Goal: Task Accomplishment & Management: Manage account settings

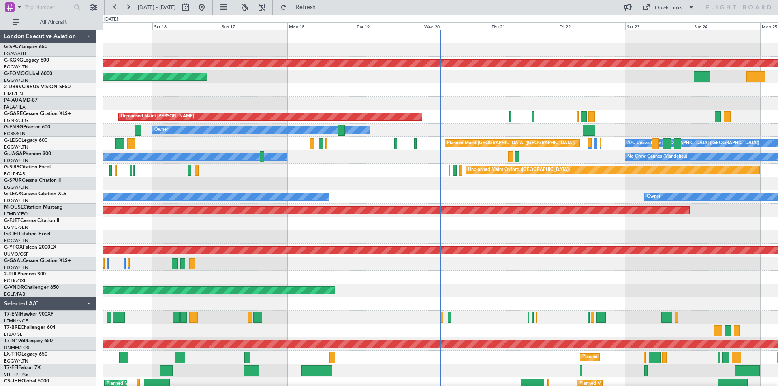
click at [530, 319] on div at bounding box center [440, 317] width 675 height 13
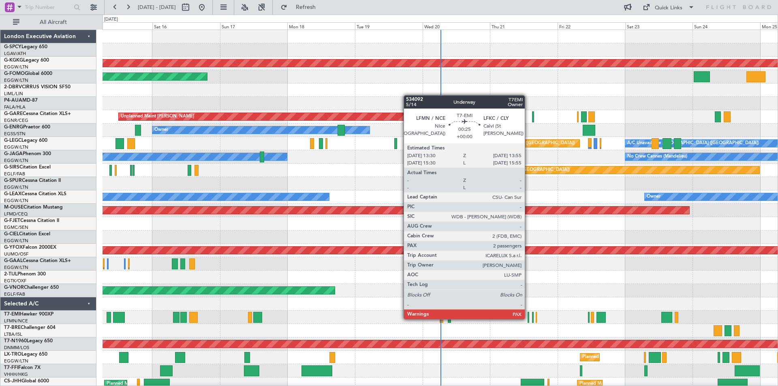
click at [529, 319] on div at bounding box center [528, 317] width 1 height 11
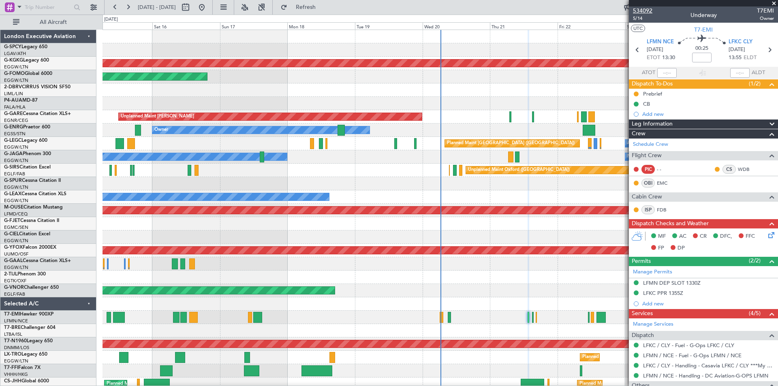
click at [649, 9] on span "534092" at bounding box center [642, 10] width 19 height 9
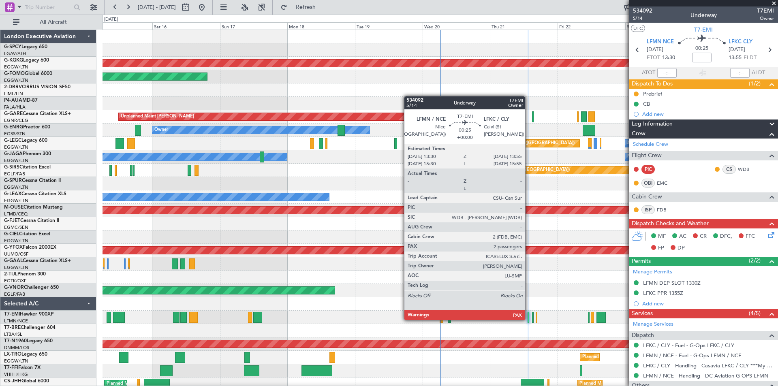
click at [529, 319] on div at bounding box center [528, 317] width 1 height 11
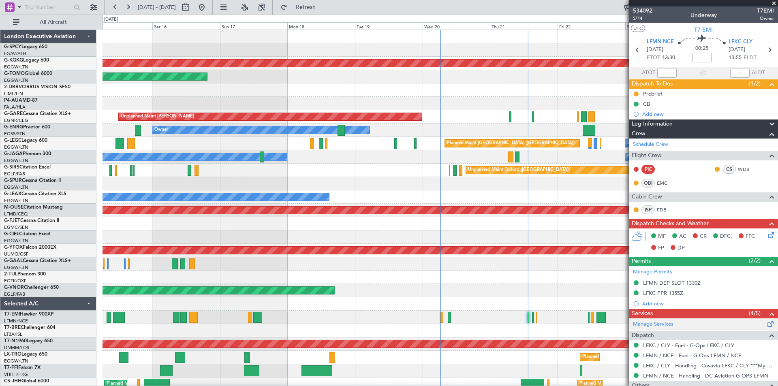
scroll to position [47, 0]
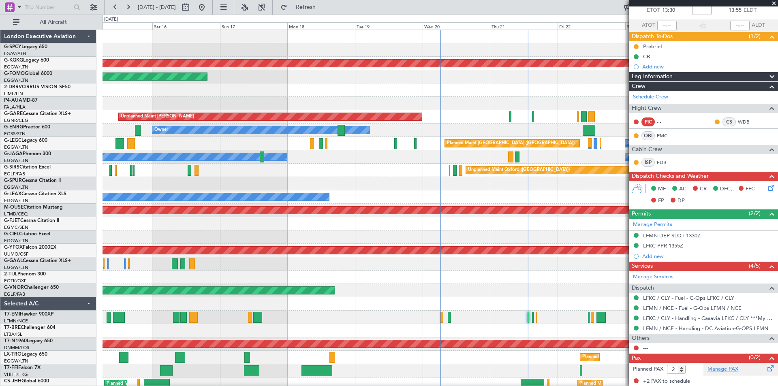
click at [712, 367] on link "Manage PAX" at bounding box center [723, 370] width 31 height 8
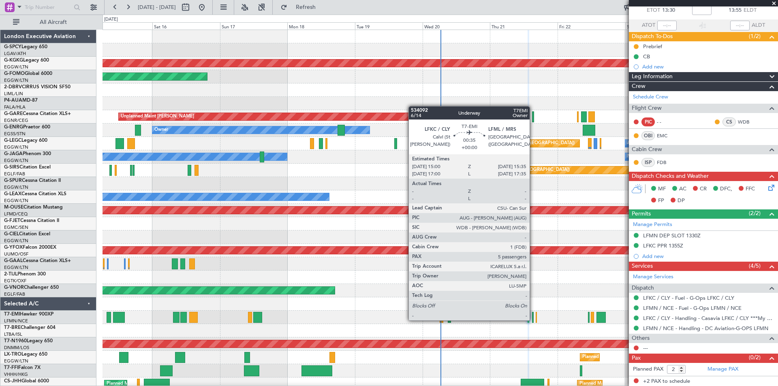
click at [534, 320] on div at bounding box center [533, 317] width 2 height 11
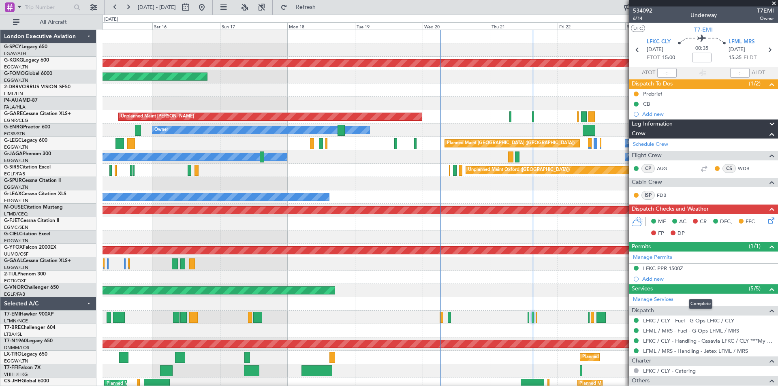
scroll to position [134, 0]
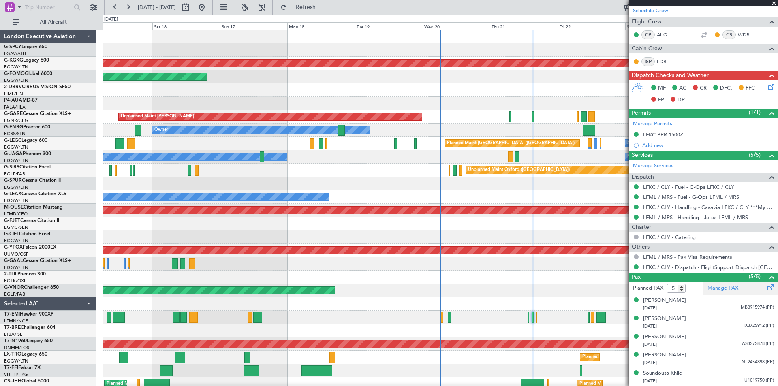
click at [729, 290] on link "Manage PAX" at bounding box center [723, 289] width 31 height 8
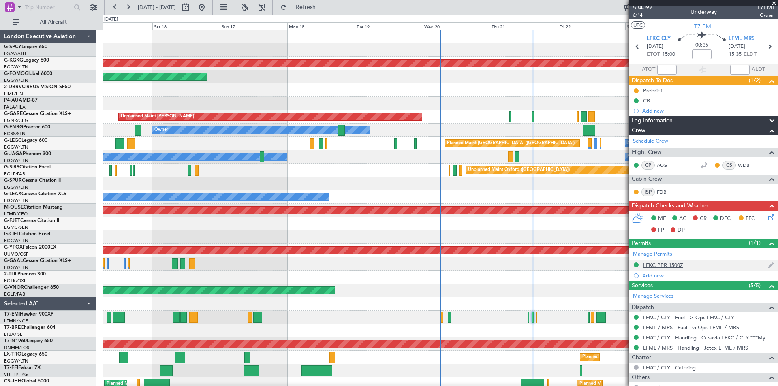
scroll to position [0, 0]
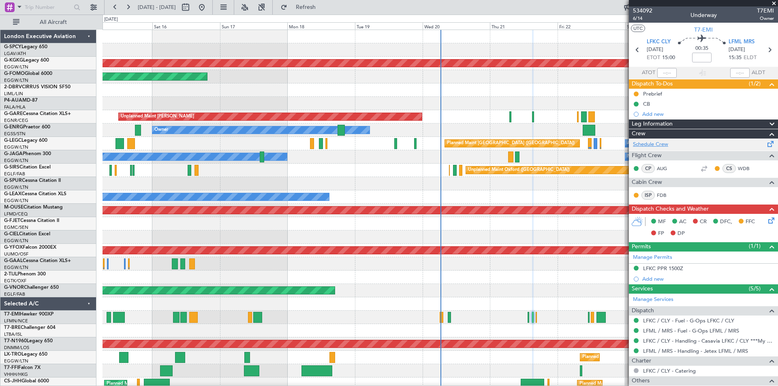
click at [660, 143] on link "Schedule Crew" at bounding box center [650, 145] width 35 height 8
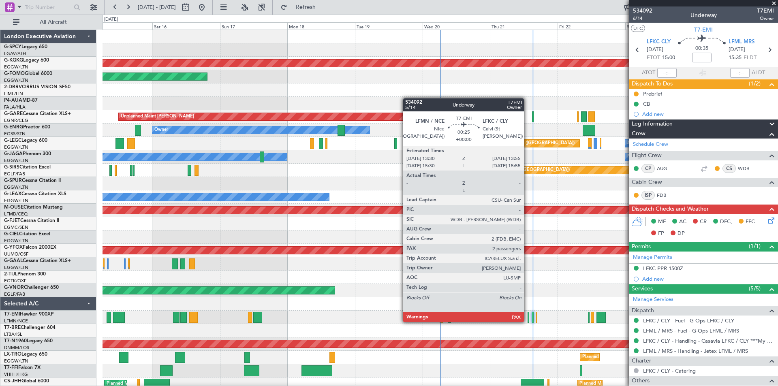
click at [528, 321] on div at bounding box center [528, 317] width 1 height 11
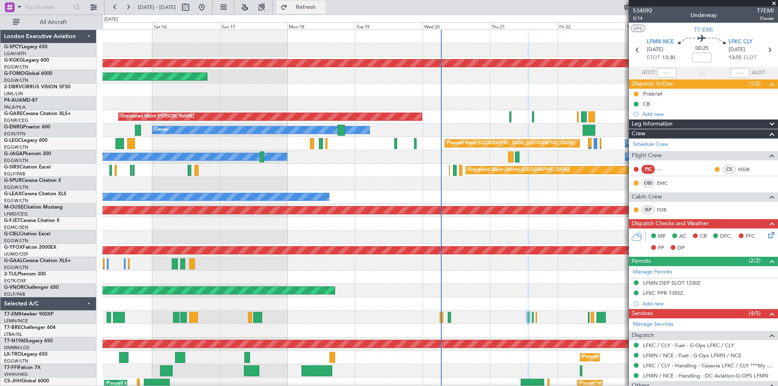
click at [326, 11] on button "Refresh" at bounding box center [301, 7] width 49 height 13
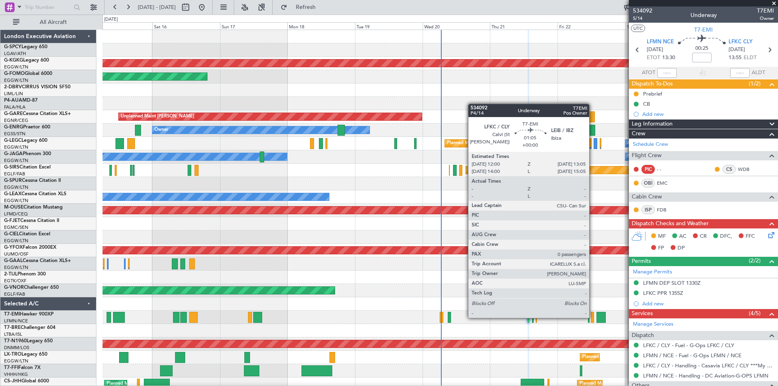
click at [593, 317] on div at bounding box center [592, 317] width 3 height 11
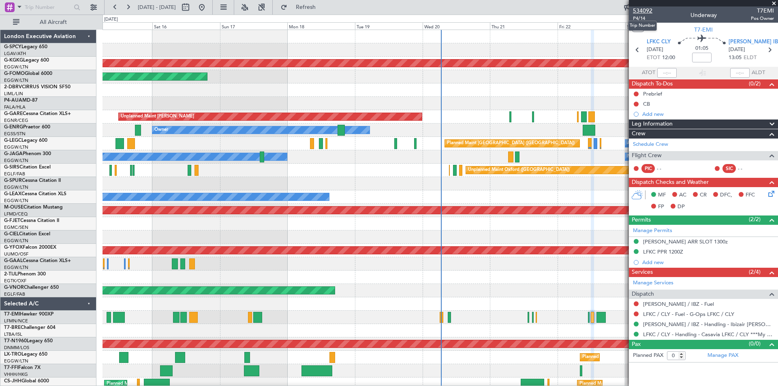
click at [646, 9] on span "534092" at bounding box center [642, 10] width 19 height 9
click at [651, 143] on link "Schedule Crew" at bounding box center [650, 145] width 35 height 8
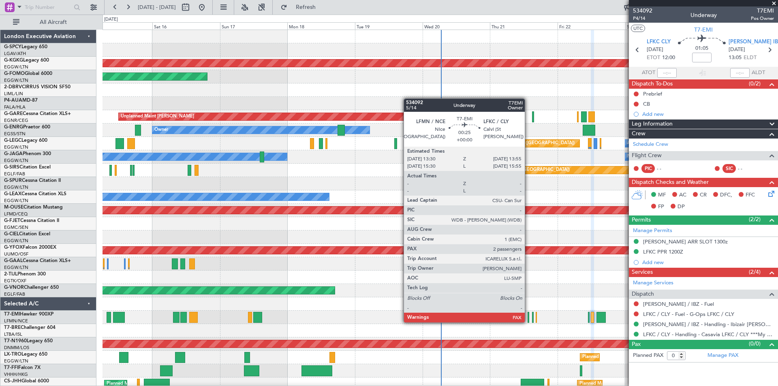
click at [529, 322] on div at bounding box center [528, 317] width 1 height 11
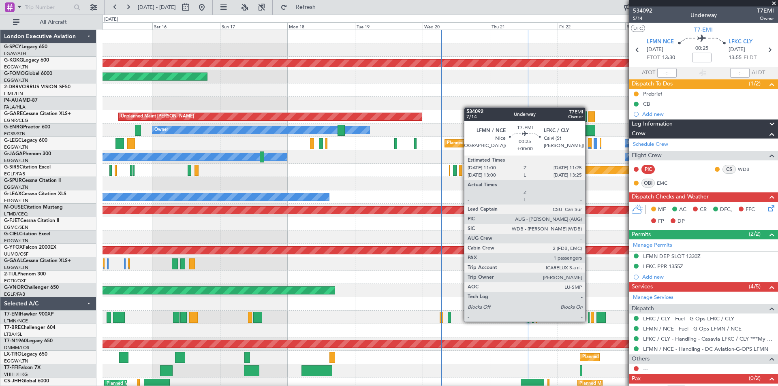
click at [589, 321] on div at bounding box center [588, 317] width 1 height 11
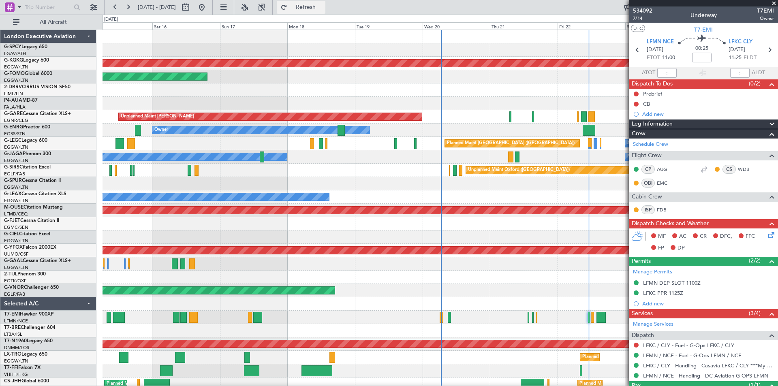
click at [323, 9] on span "Refresh" at bounding box center [306, 7] width 34 height 6
click at [326, 13] on button "Refresh" at bounding box center [301, 7] width 49 height 13
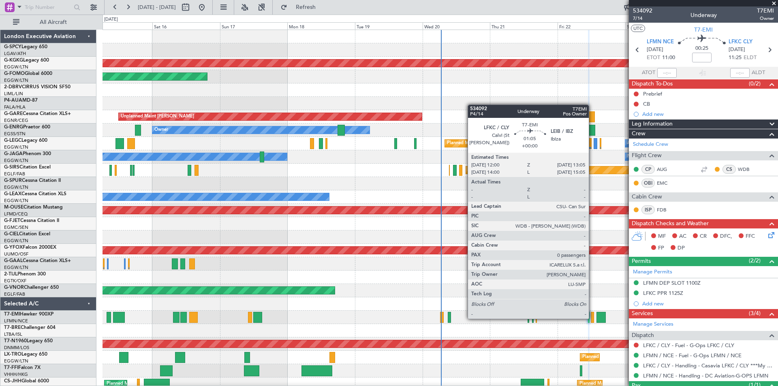
click at [593, 318] on div at bounding box center [592, 317] width 3 height 11
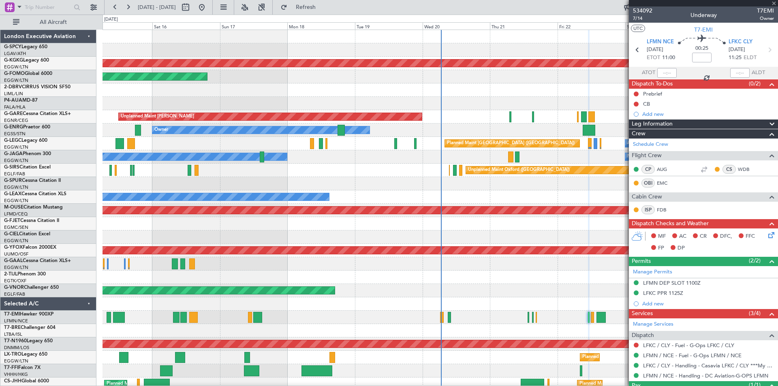
type input "0"
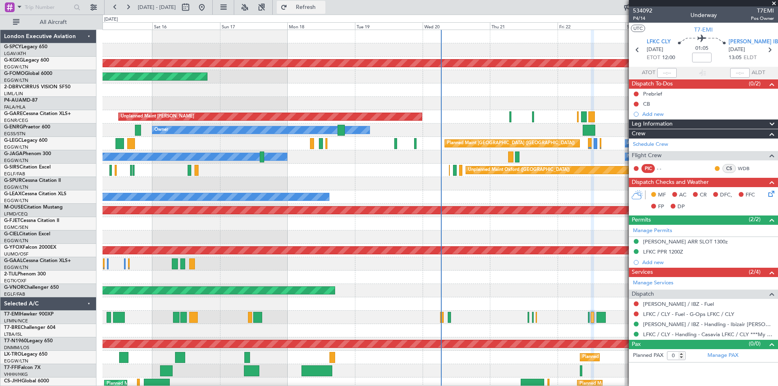
click at [323, 9] on span "Refresh" at bounding box center [306, 7] width 34 height 6
click at [617, 300] on div at bounding box center [440, 304] width 675 height 13
click at [132, 6] on button at bounding box center [128, 7] width 13 height 13
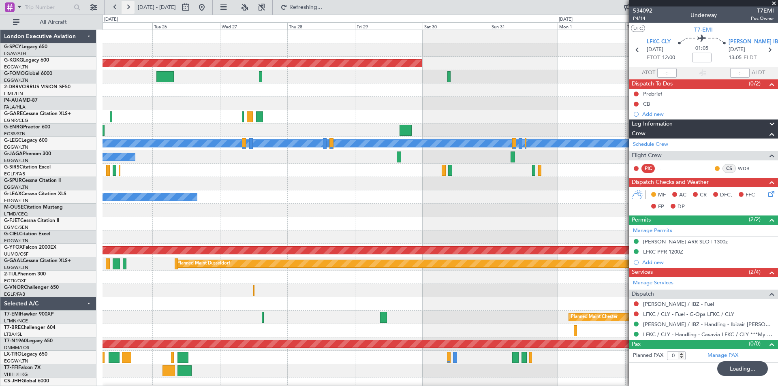
click at [132, 6] on button at bounding box center [128, 7] width 13 height 13
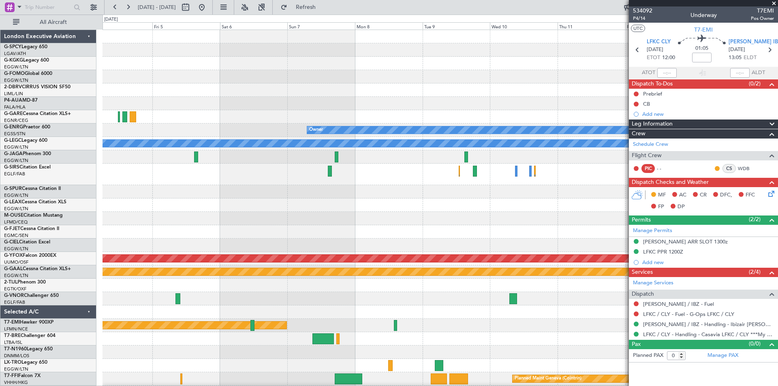
click at [774, 4] on span at bounding box center [774, 3] width 8 height 7
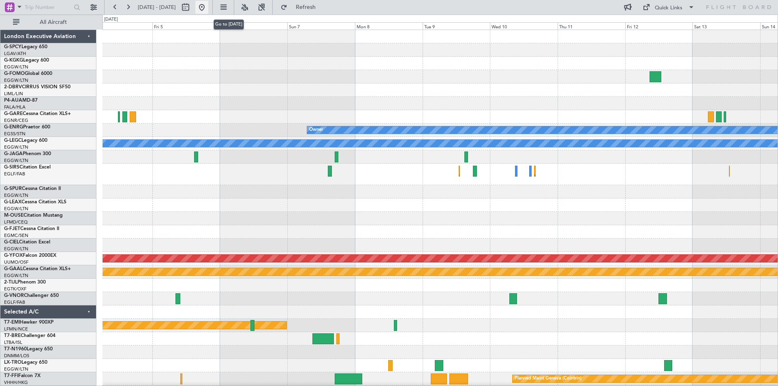
click at [208, 6] on button at bounding box center [201, 7] width 13 height 13
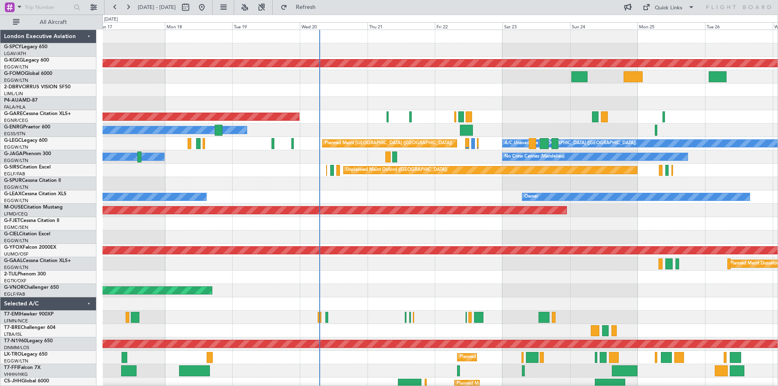
click at [150, 101] on div "AOG Maint Istanbul (Ataturk) Planned Maint Windsor Locks (Bradley Intl) Unplann…" at bounding box center [440, 244] width 675 height 428
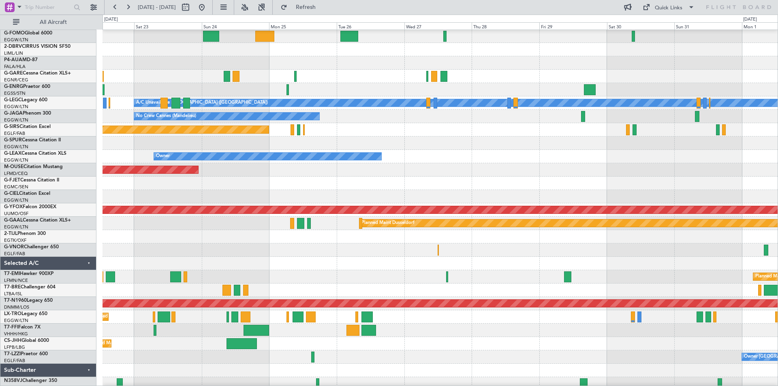
scroll to position [41, 0]
click at [208, 11] on button at bounding box center [201, 7] width 13 height 13
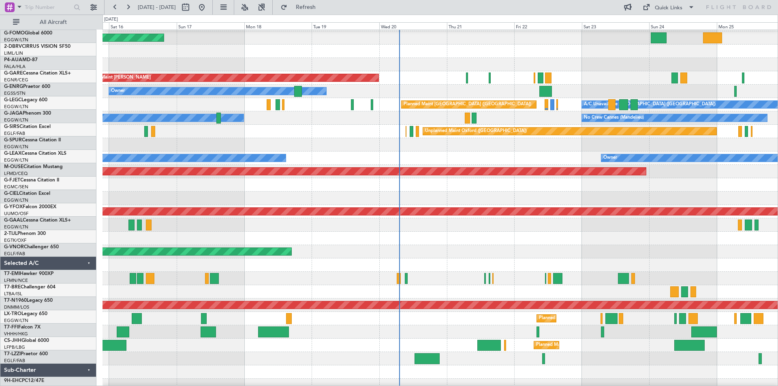
scroll to position [40, 0]
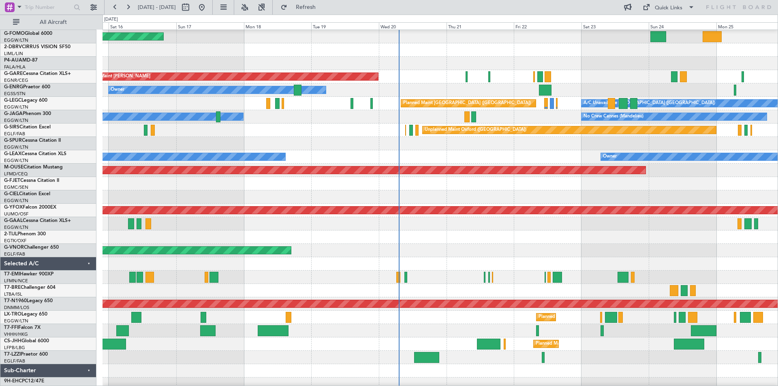
click at [444, 329] on div at bounding box center [440, 330] width 675 height 13
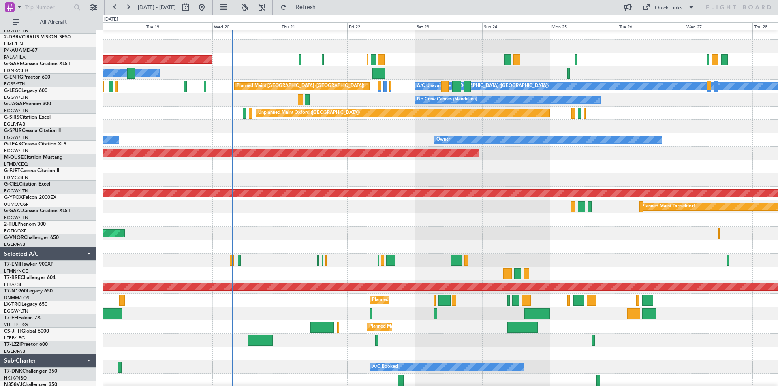
scroll to position [57, 0]
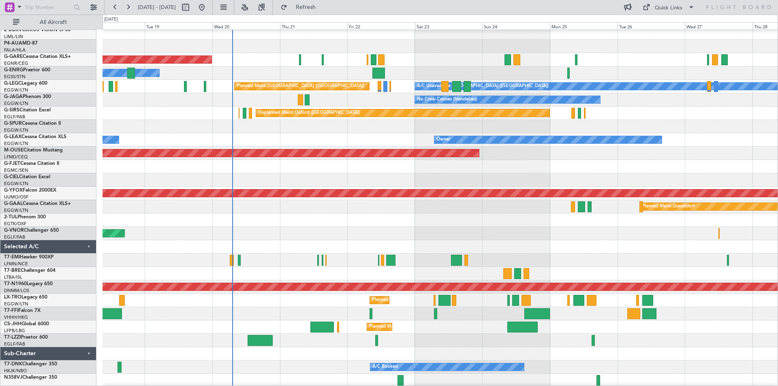
click at [399, 345] on div at bounding box center [440, 340] width 675 height 13
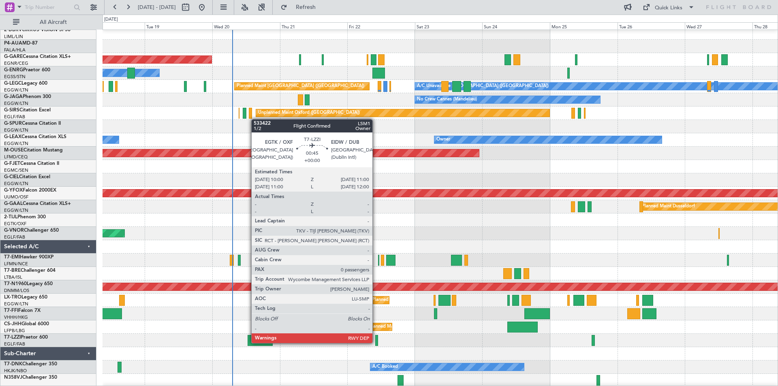
click at [376, 343] on div at bounding box center [376, 340] width 3 height 11
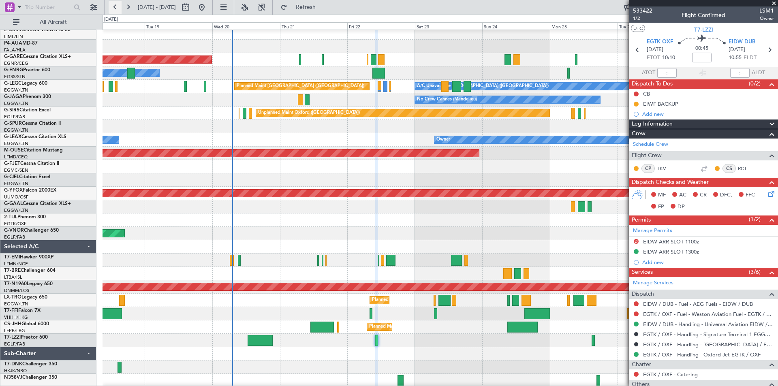
click at [119, 9] on button at bounding box center [115, 7] width 13 height 13
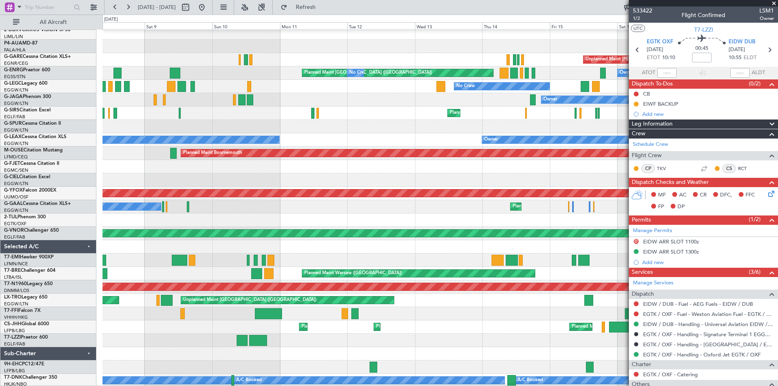
click at [776, 2] on span at bounding box center [774, 3] width 8 height 7
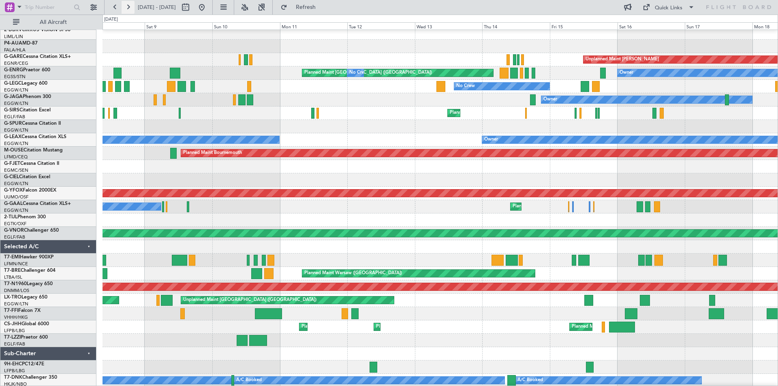
click at [129, 6] on button at bounding box center [128, 7] width 13 height 13
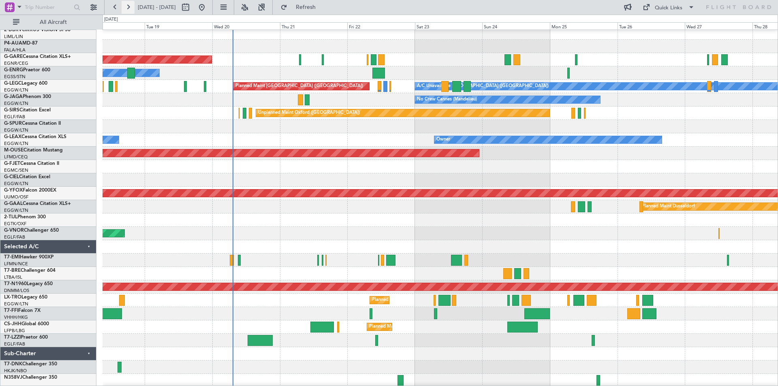
click at [129, 6] on button at bounding box center [128, 7] width 13 height 13
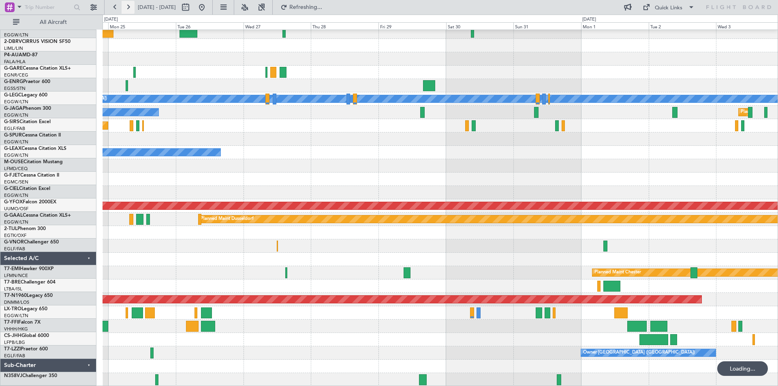
scroll to position [45, 0]
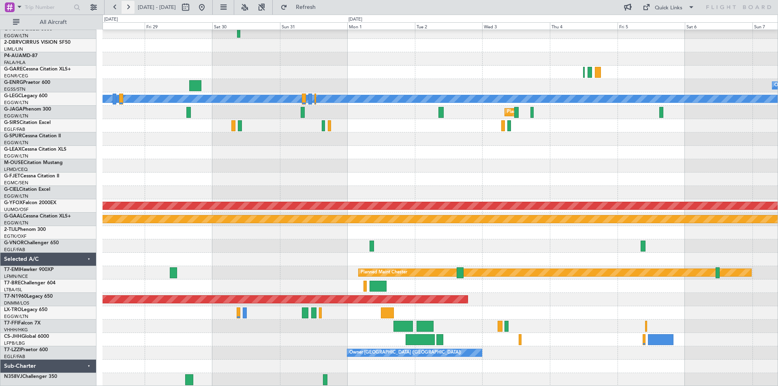
click at [129, 6] on button at bounding box center [128, 7] width 13 height 13
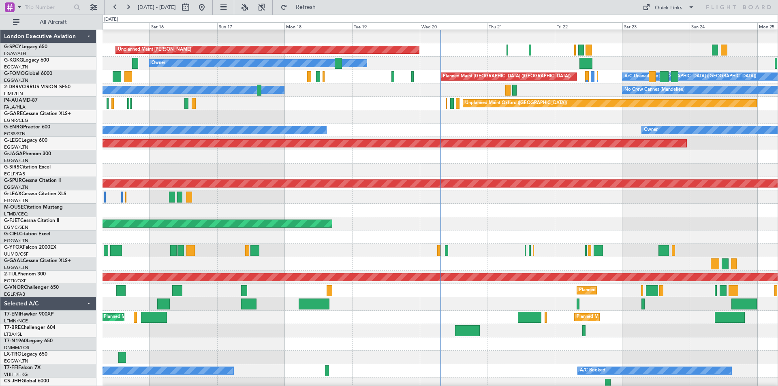
scroll to position [71, 0]
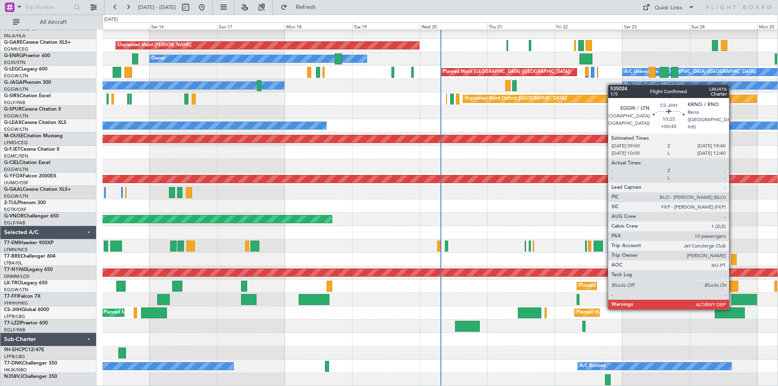
click at [733, 309] on div at bounding box center [730, 313] width 30 height 11
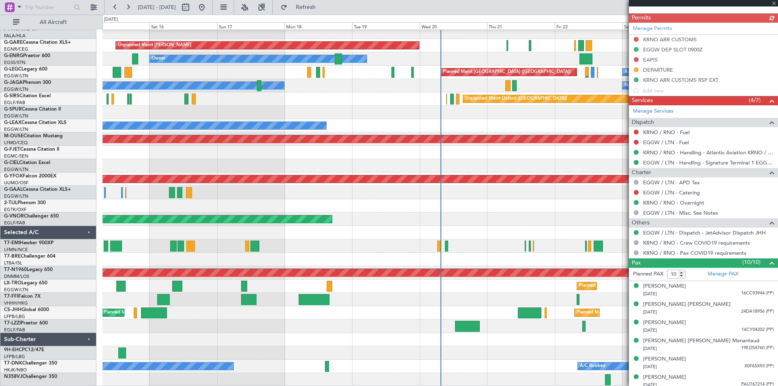
scroll to position [345, 0]
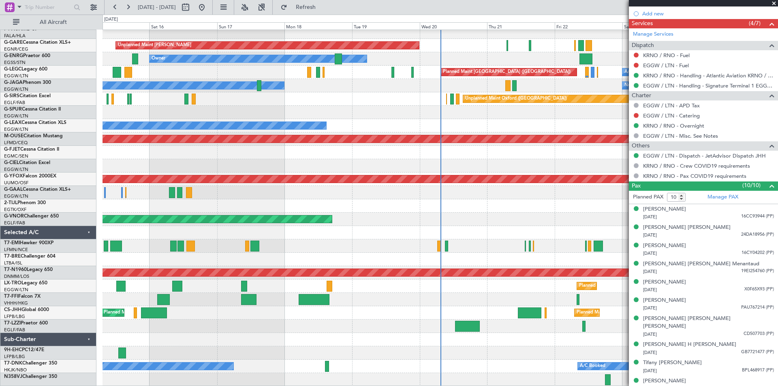
click at [548, 200] on div at bounding box center [440, 205] width 675 height 13
click at [776, 2] on span at bounding box center [774, 3] width 8 height 7
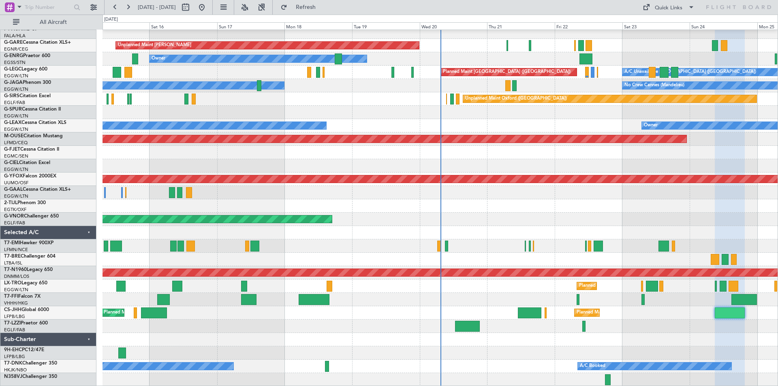
type input "0"
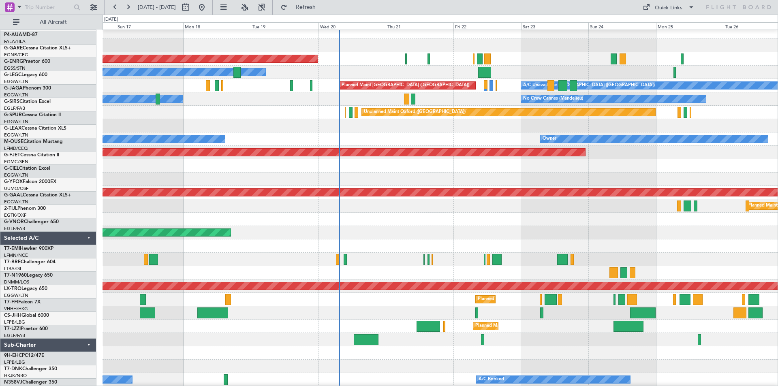
scroll to position [58, 0]
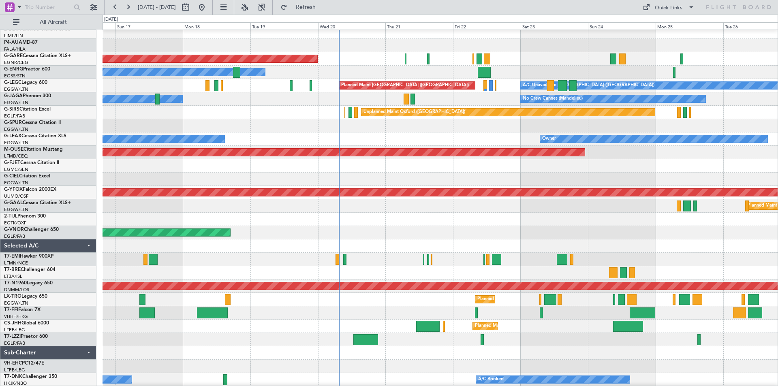
click at [621, 168] on div at bounding box center [440, 165] width 675 height 13
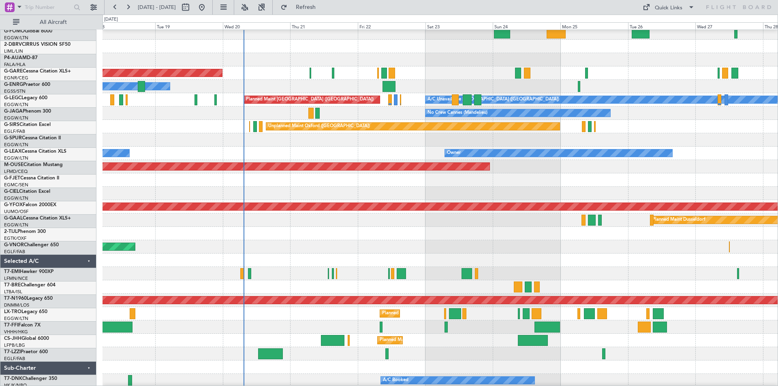
scroll to position [42, 0]
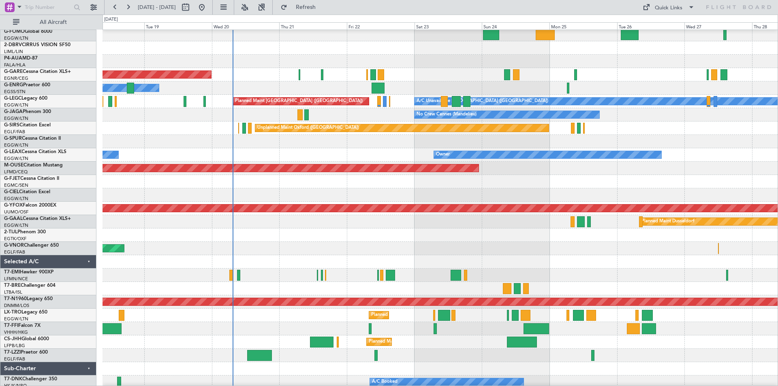
click at [576, 186] on div at bounding box center [440, 181] width 675 height 13
click at [208, 8] on button at bounding box center [201, 7] width 13 height 13
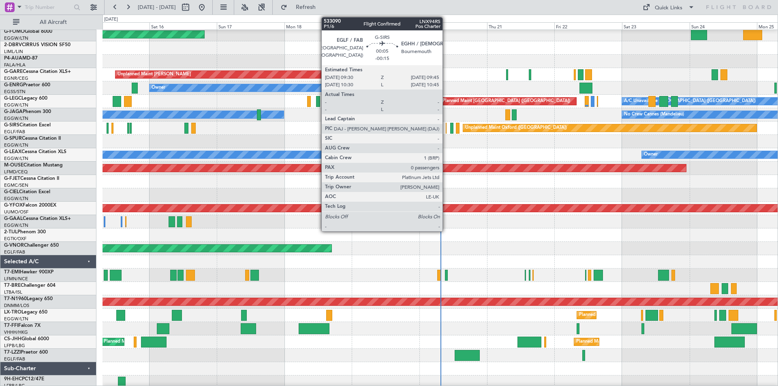
click at [446, 131] on div at bounding box center [446, 128] width 1 height 11
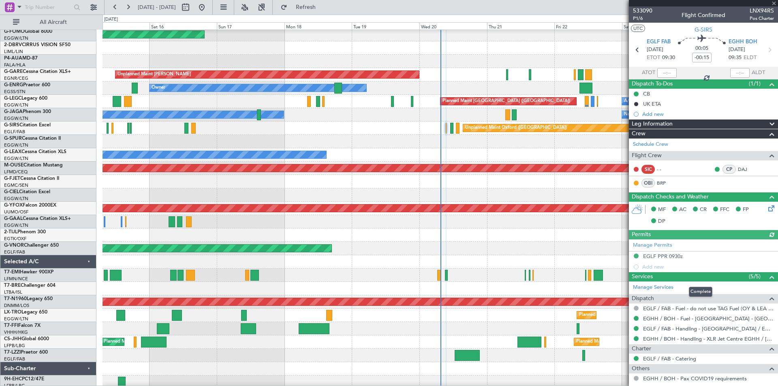
scroll to position [41, 0]
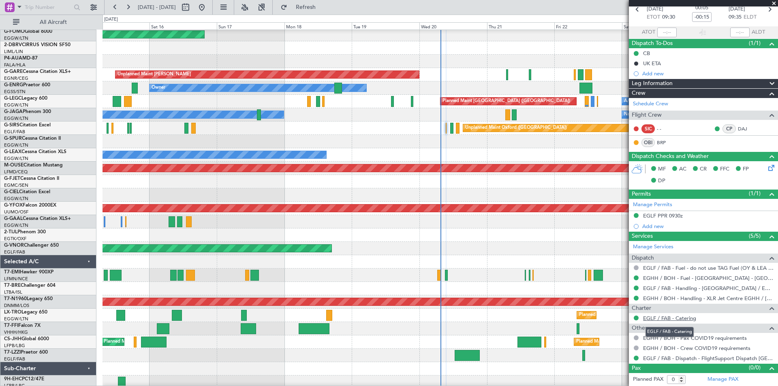
click at [673, 319] on link "EGLF / FAB - Catering" at bounding box center [669, 318] width 53 height 7
click at [323, 6] on span "Refresh" at bounding box center [306, 7] width 34 height 6
click at [678, 317] on link "EGLF / FAB - Catering" at bounding box center [669, 318] width 53 height 7
click at [678, 321] on link "EGLF / FAB - Catering" at bounding box center [669, 318] width 53 height 7
click at [776, 2] on span at bounding box center [774, 3] width 8 height 7
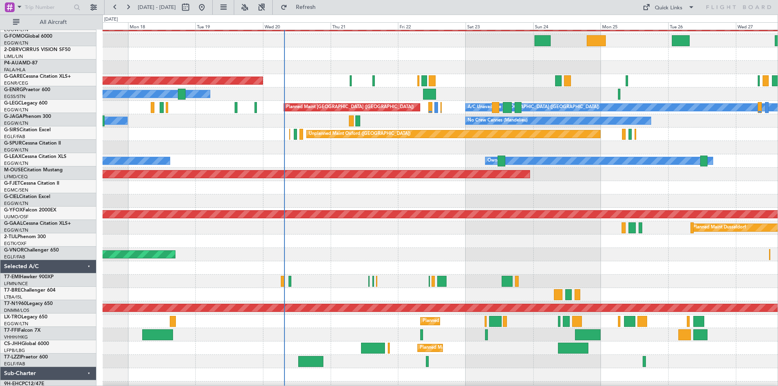
scroll to position [36, 0]
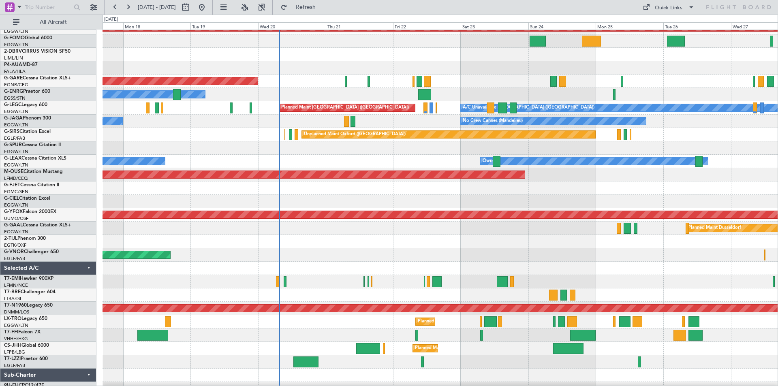
click at [411, 155] on div "Owner Owner" at bounding box center [440, 161] width 675 height 13
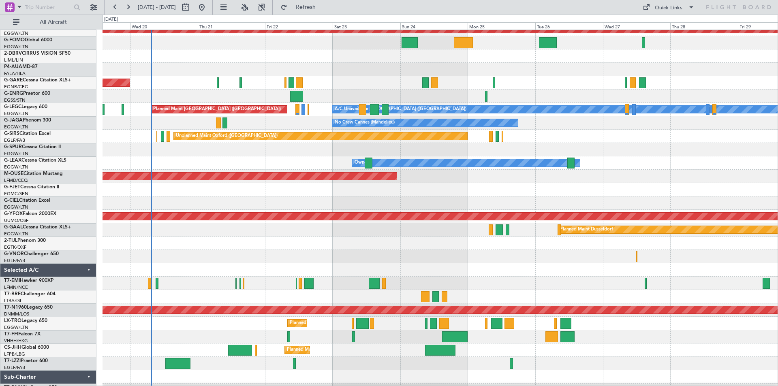
scroll to position [34, 0]
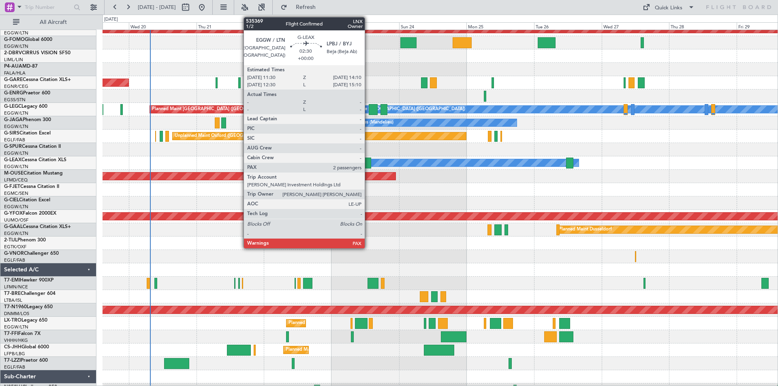
click at [369, 162] on div at bounding box center [368, 163] width 8 height 11
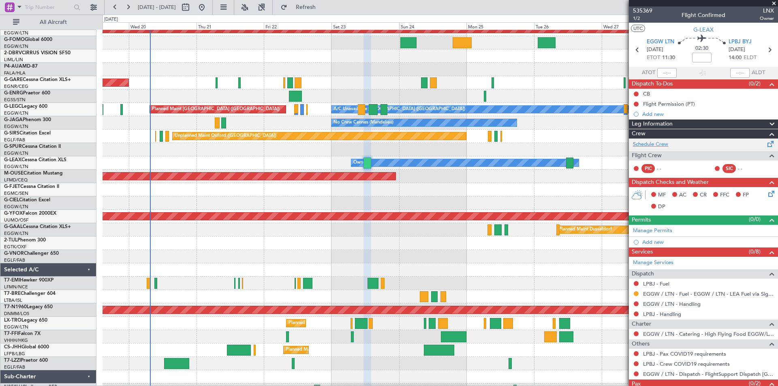
click at [651, 143] on link "Schedule Crew" at bounding box center [650, 145] width 35 height 8
click at [208, 6] on button at bounding box center [201, 7] width 13 height 13
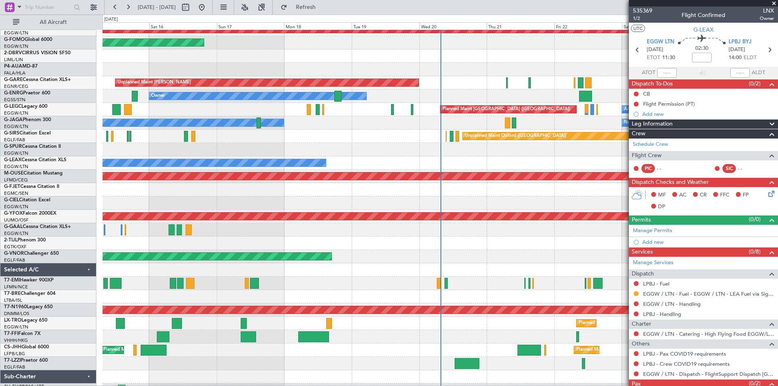
click at [775, 4] on span at bounding box center [774, 3] width 8 height 7
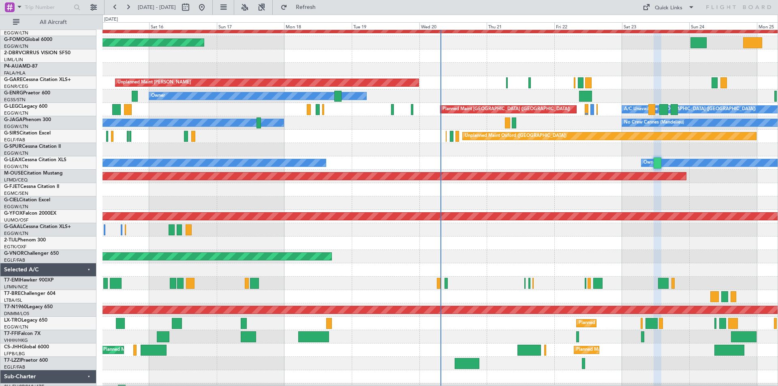
type input "0"
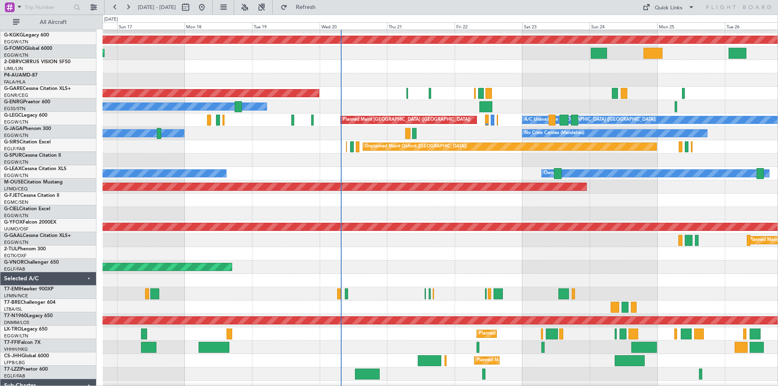
scroll to position [28, 0]
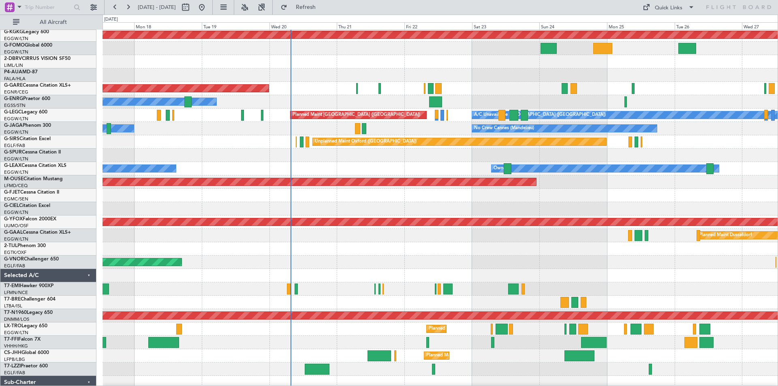
click at [556, 195] on div at bounding box center [440, 195] width 675 height 13
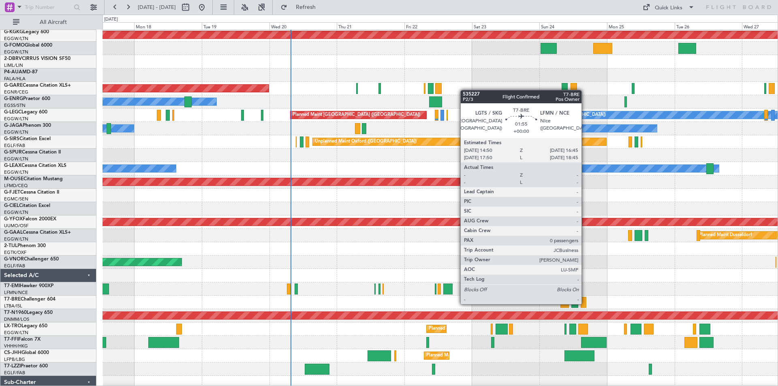
click at [585, 304] on div at bounding box center [584, 302] width 6 height 11
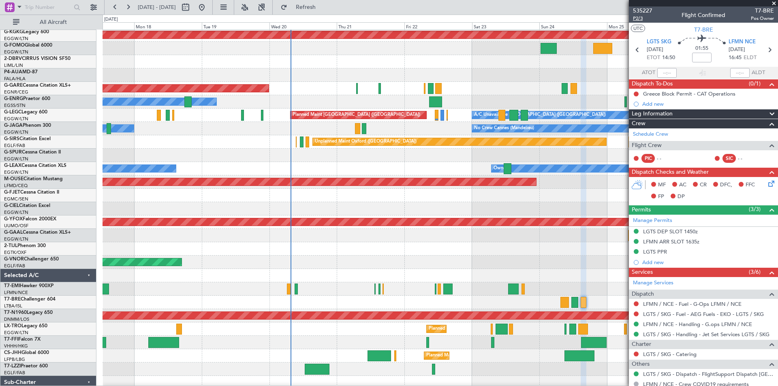
click at [641, 19] on span "P2/3" at bounding box center [642, 18] width 19 height 7
click at [323, 10] on span "Refresh" at bounding box center [306, 7] width 34 height 6
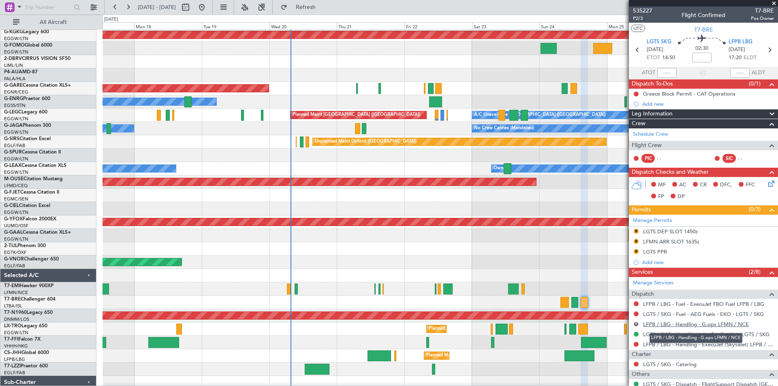
scroll to position [46, 0]
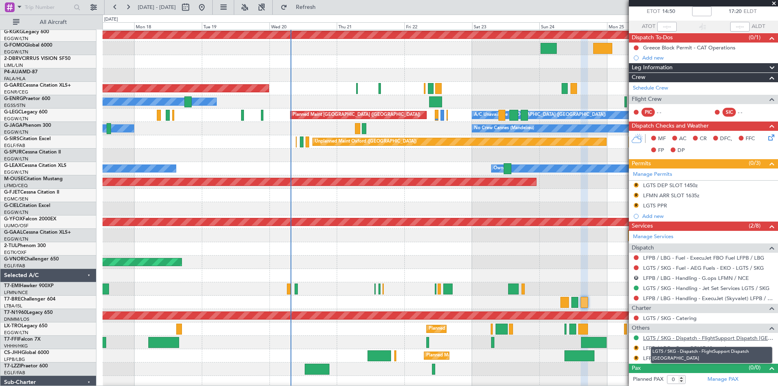
click at [674, 340] on link "LGTS / SKG - Dispatch - FlightSupport Dispatch UK" at bounding box center [708, 338] width 131 height 7
click at [208, 5] on button at bounding box center [201, 7] width 13 height 13
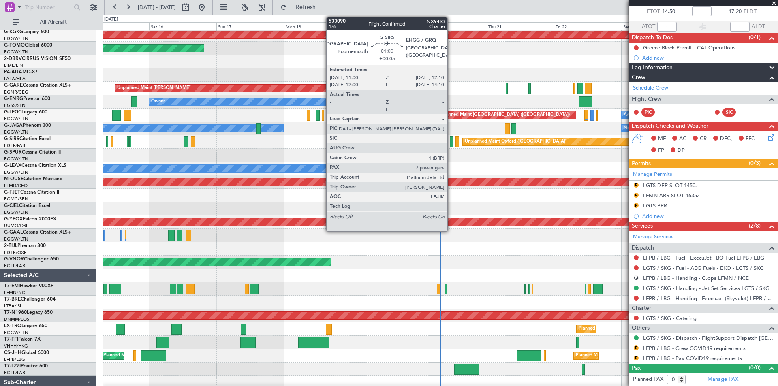
click at [451, 144] on div at bounding box center [452, 142] width 4 height 11
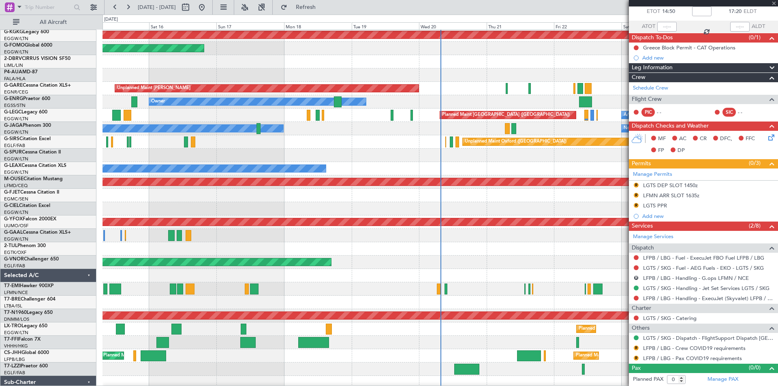
type input "+00:05"
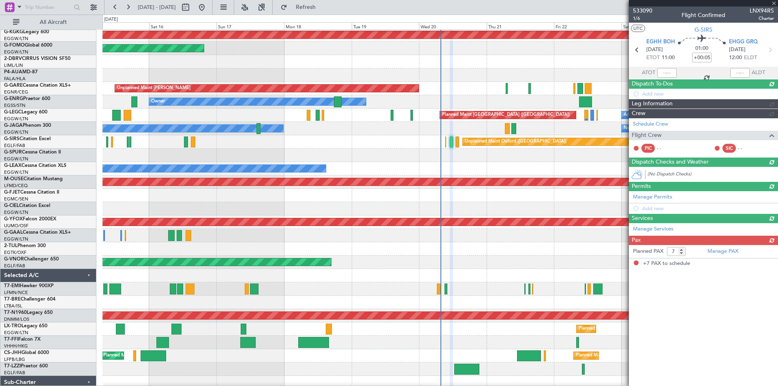
scroll to position [0, 0]
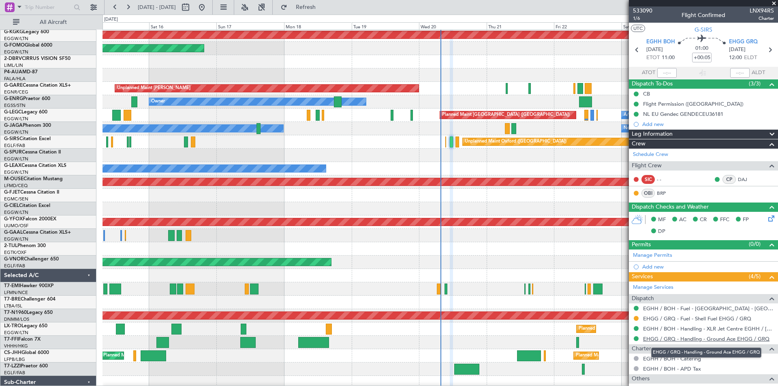
click at [698, 341] on link "EHGG / GRQ - Handling - Ground Ace EHGG / GRQ" at bounding box center [706, 339] width 126 height 7
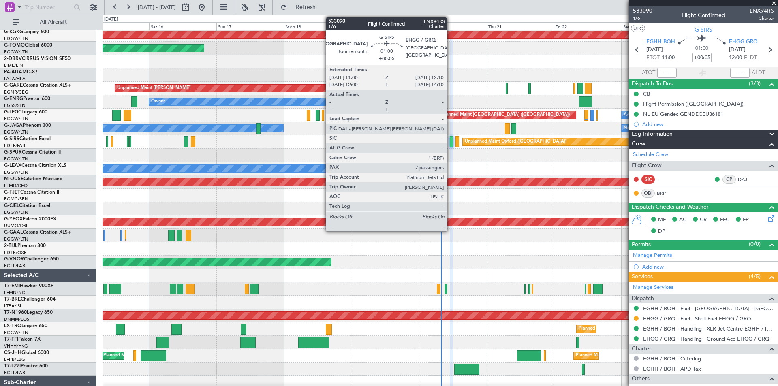
click at [451, 142] on div at bounding box center [452, 142] width 4 height 11
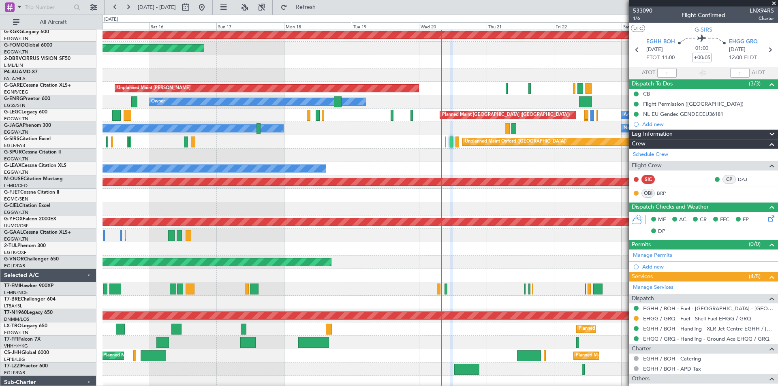
click at [744, 320] on link "EHGG / GRQ - Fuel - Shell Fuel EHGG / GRQ" at bounding box center [697, 318] width 108 height 7
click at [208, 9] on button at bounding box center [201, 7] width 13 height 13
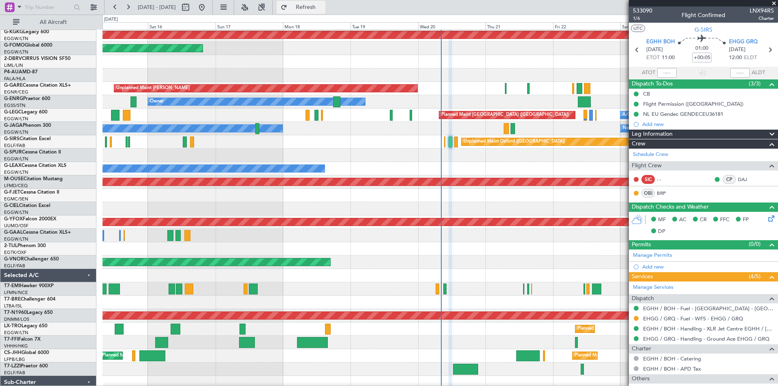
click at [323, 4] on span "Refresh" at bounding box center [306, 7] width 34 height 6
click at [773, 2] on span at bounding box center [774, 3] width 8 height 7
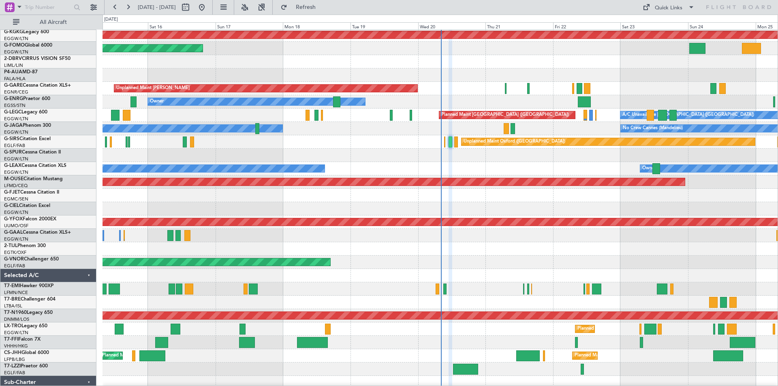
type input "0"
click at [130, 6] on button at bounding box center [128, 7] width 13 height 13
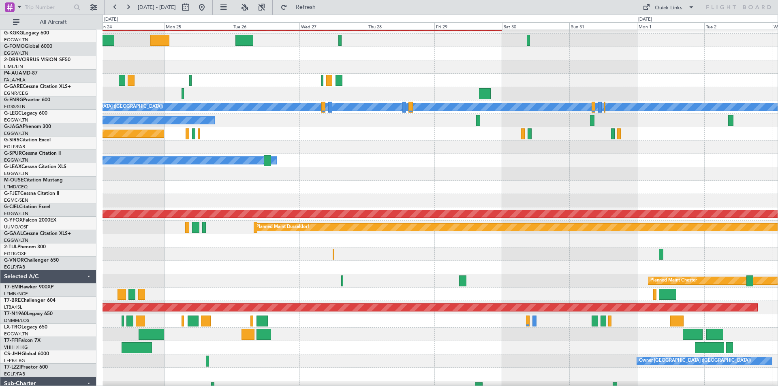
scroll to position [36, 0]
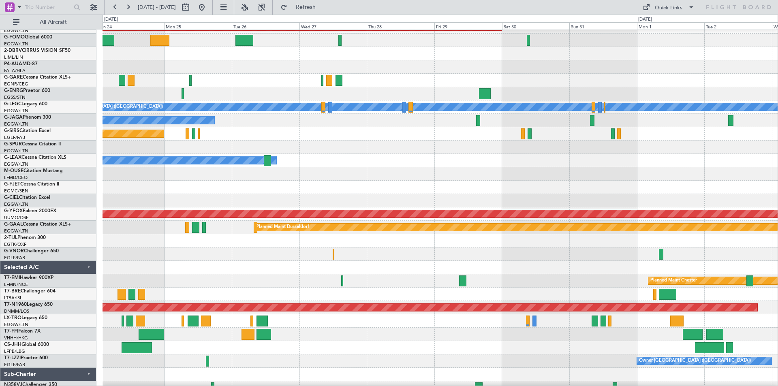
click at [342, 180] on div "Planned Maint Bournemouth" at bounding box center [440, 173] width 675 height 13
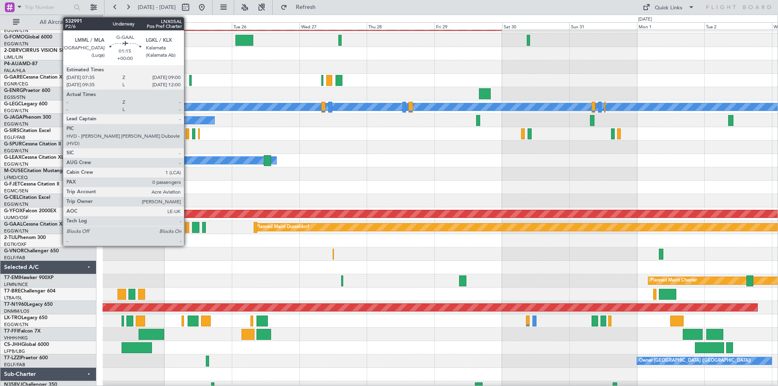
click at [188, 225] on div at bounding box center [187, 227] width 4 height 11
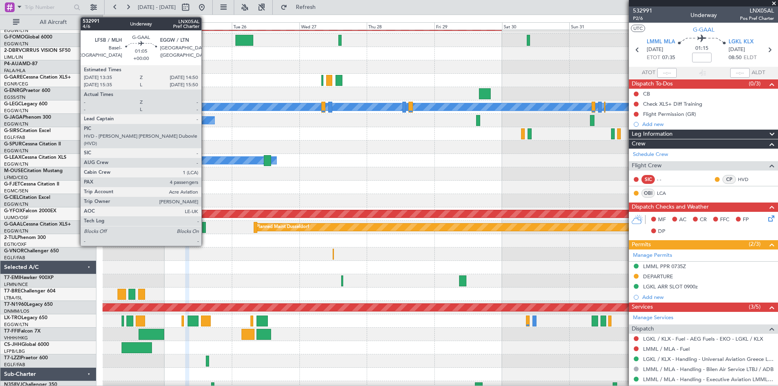
click at [205, 230] on div at bounding box center [204, 227] width 4 height 11
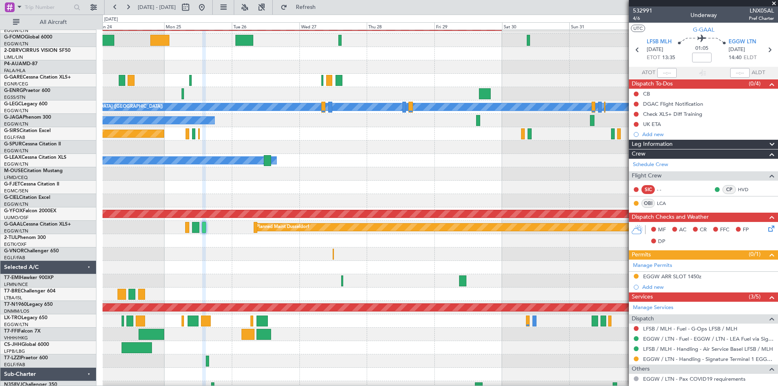
click at [329, 189] on div at bounding box center [440, 187] width 675 height 13
click at [208, 8] on button at bounding box center [201, 7] width 13 height 13
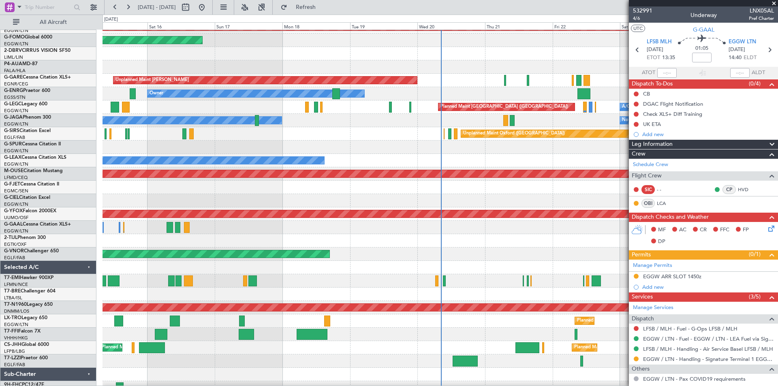
click at [773, 3] on span at bounding box center [774, 3] width 8 height 7
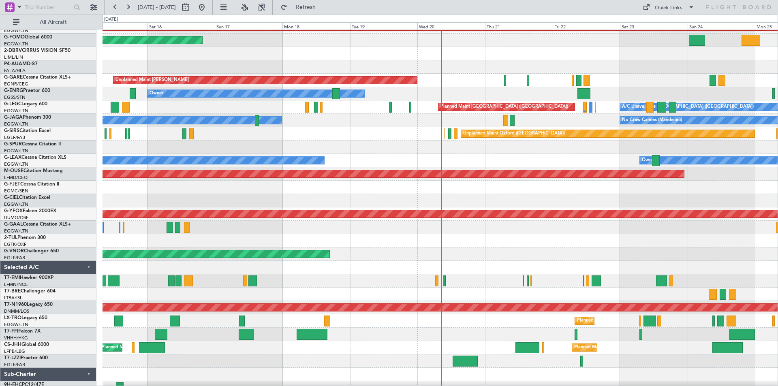
type input "0"
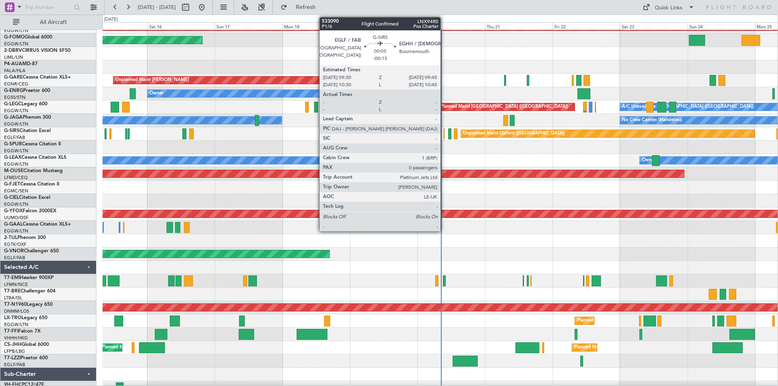
click at [444, 136] on div at bounding box center [444, 134] width 1 height 11
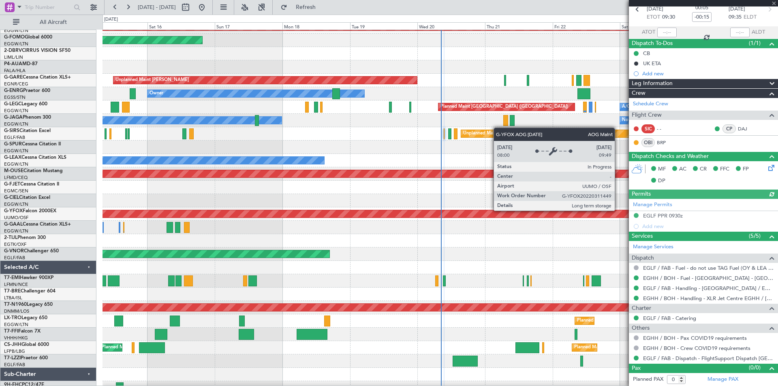
scroll to position [0, 0]
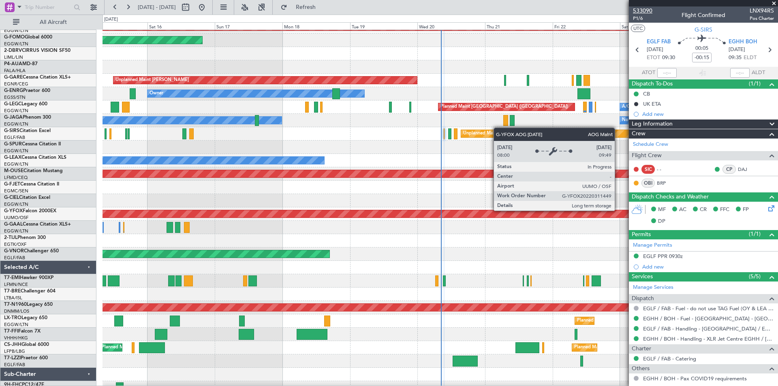
click at [645, 10] on span "533090" at bounding box center [642, 10] width 19 height 9
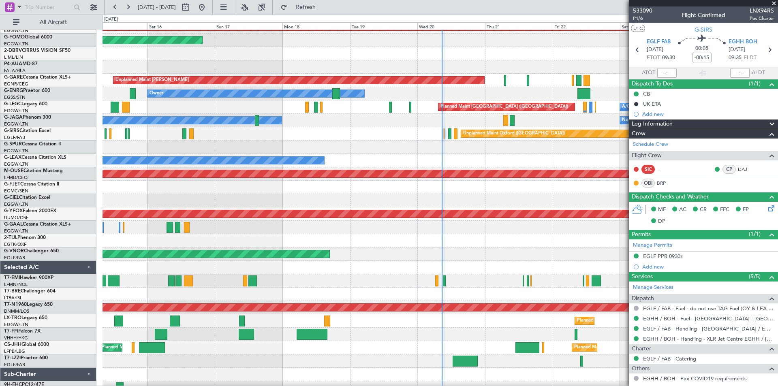
click at [541, 236] on div at bounding box center [440, 240] width 675 height 13
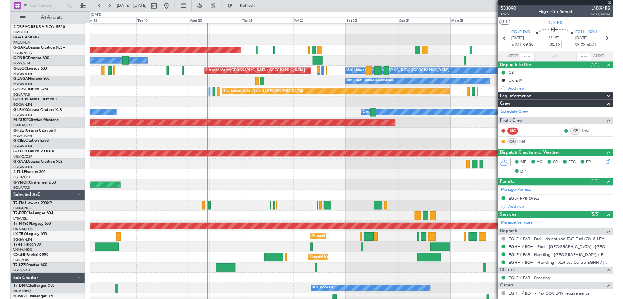
scroll to position [54, 0]
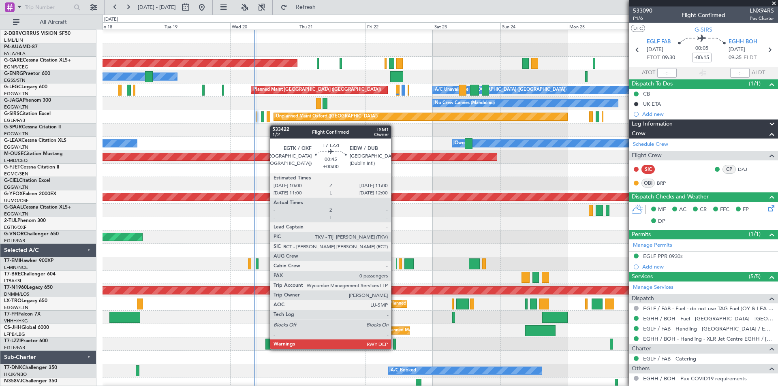
click at [395, 349] on div at bounding box center [394, 344] width 3 height 11
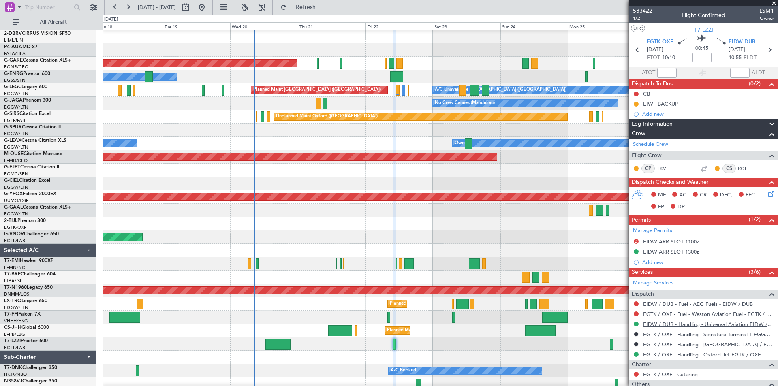
click at [648, 324] on link "EIDW / DUB - Handling - Universal Aviation EIDW / DUB" at bounding box center [708, 324] width 131 height 7
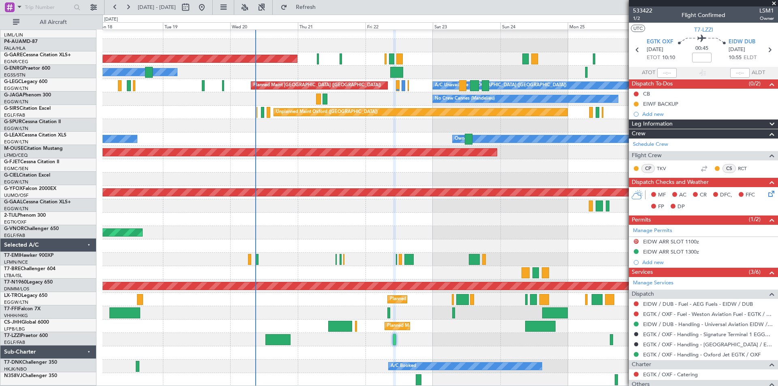
scroll to position [58, 0]
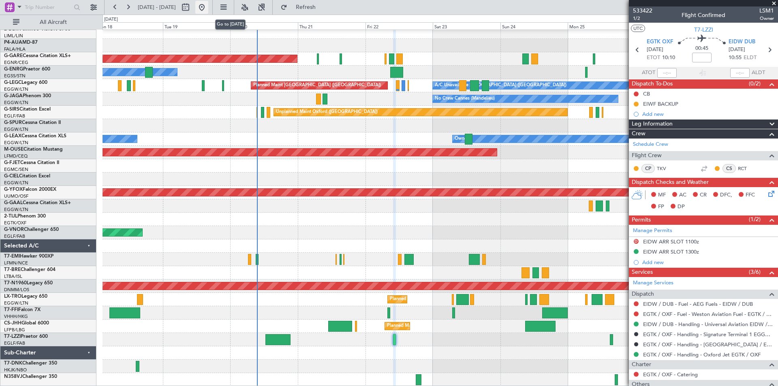
click at [208, 11] on button at bounding box center [201, 7] width 13 height 13
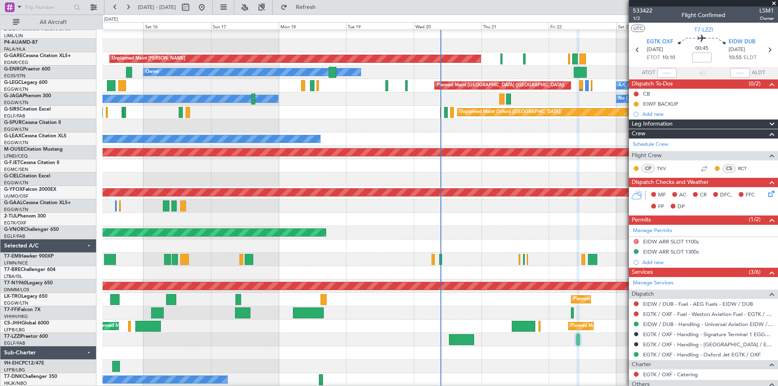
click at [774, 4] on span at bounding box center [774, 3] width 8 height 7
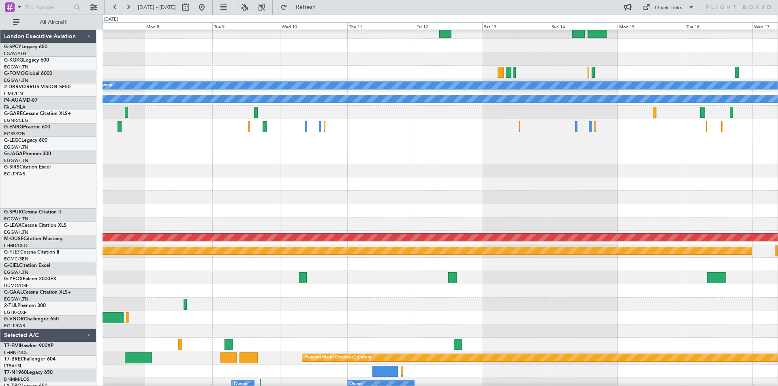
scroll to position [45, 0]
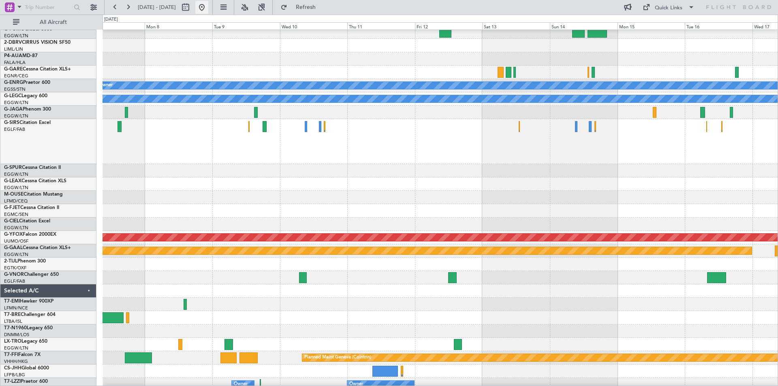
click at [208, 4] on button at bounding box center [201, 7] width 13 height 13
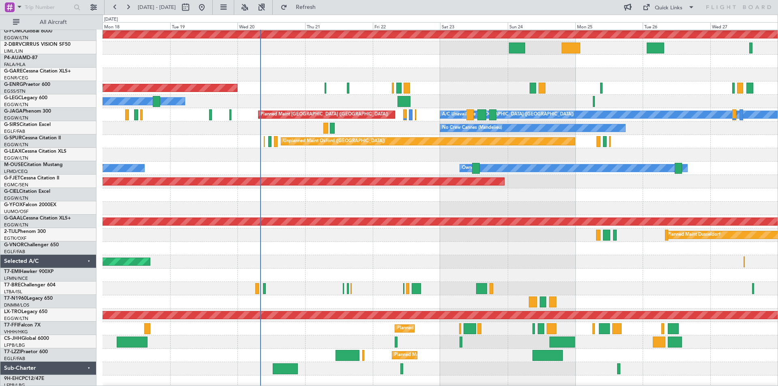
scroll to position [28, 0]
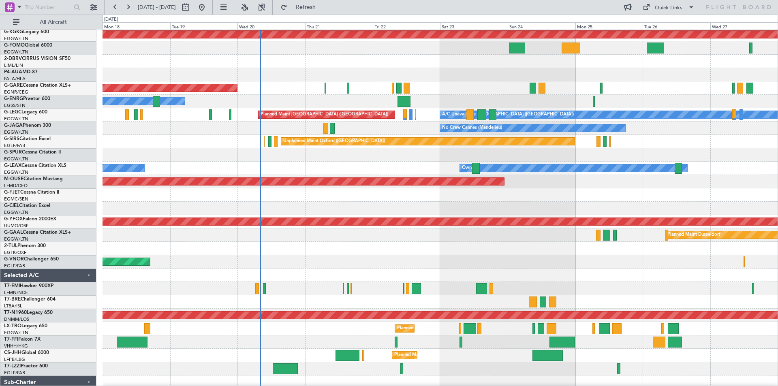
click at [394, 200] on div at bounding box center [440, 195] width 675 height 13
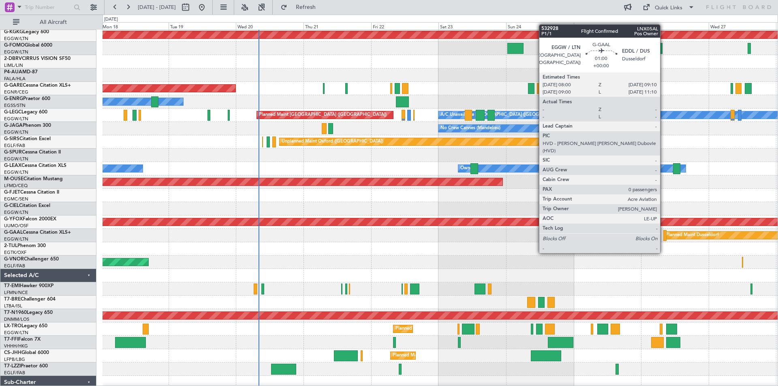
click at [664, 238] on div at bounding box center [666, 235] width 4 height 11
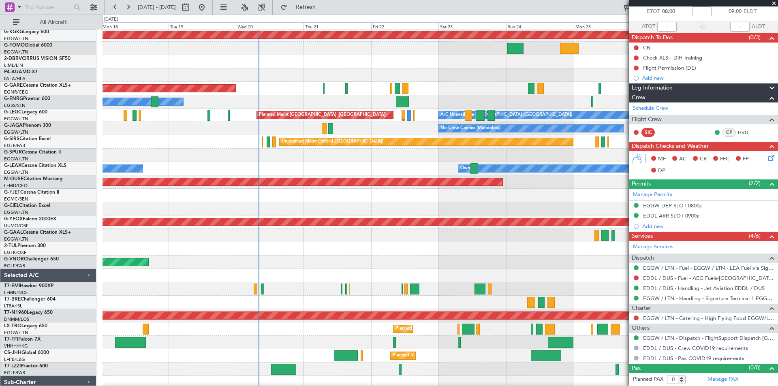
scroll to position [0, 0]
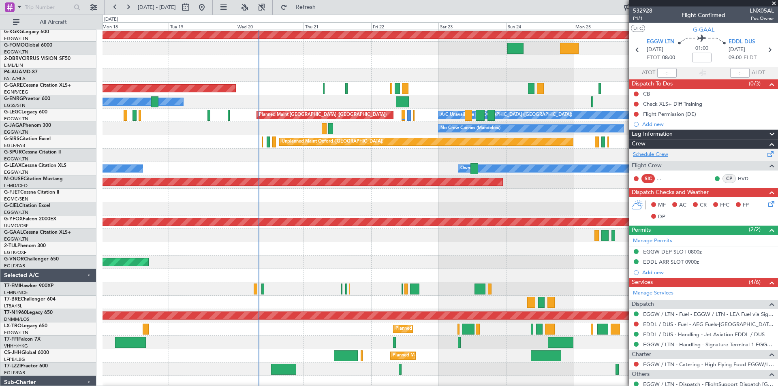
click at [658, 154] on link "Schedule Crew" at bounding box center [650, 155] width 35 height 8
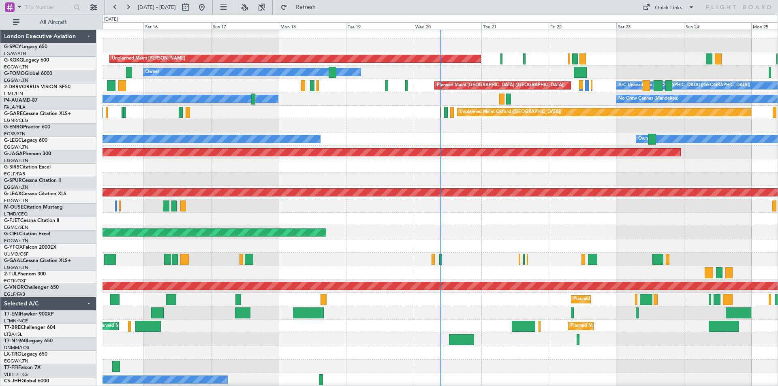
scroll to position [58, 0]
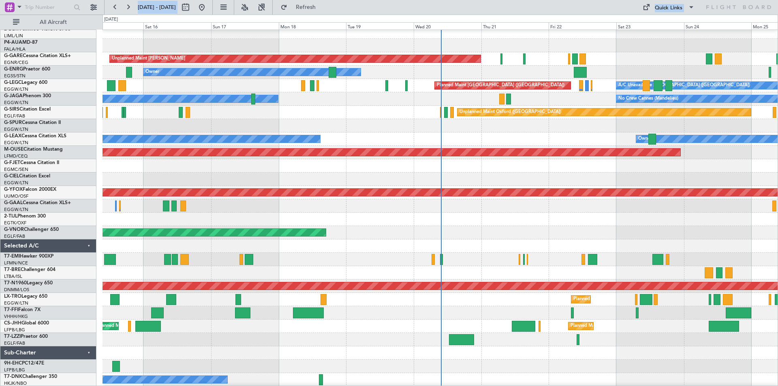
drag, startPoint x: 93, startPoint y: -17, endPoint x: -80, endPoint y: -11, distance: 173.2
click at [0, 0] on html "15 Aug 2025 - 25 Aug 2025 Refresh Quick Links All Aircraft Planned Maint Windso…" at bounding box center [389, 193] width 778 height 386
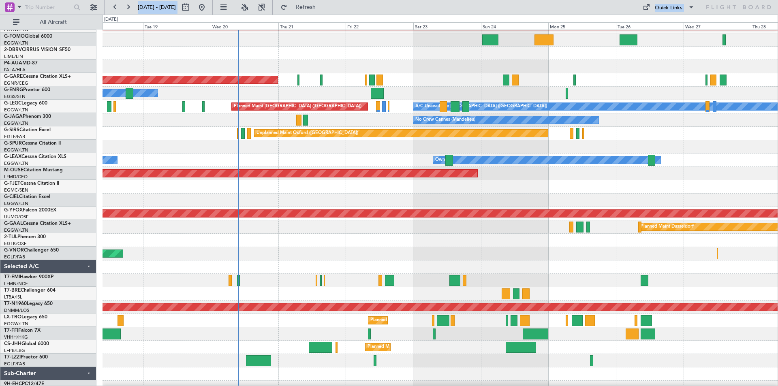
scroll to position [37, 0]
click at [405, 245] on div at bounding box center [440, 240] width 675 height 13
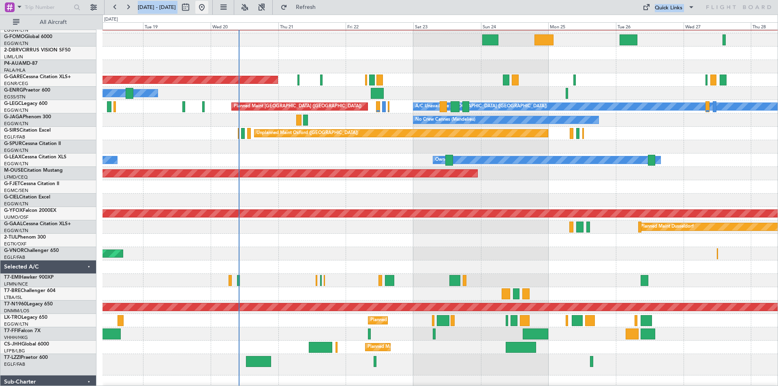
click at [208, 10] on button at bounding box center [201, 7] width 13 height 13
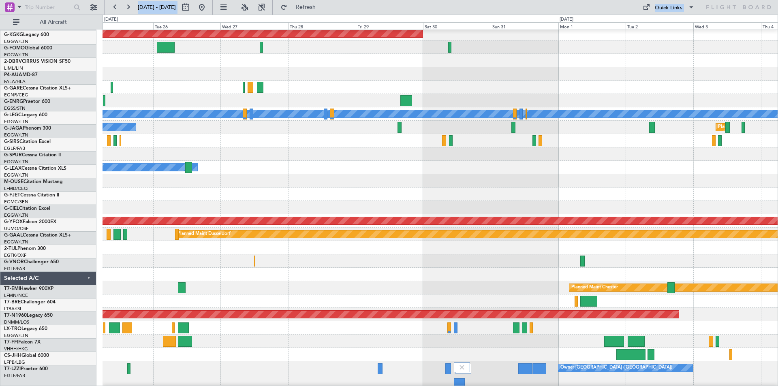
scroll to position [30, 0]
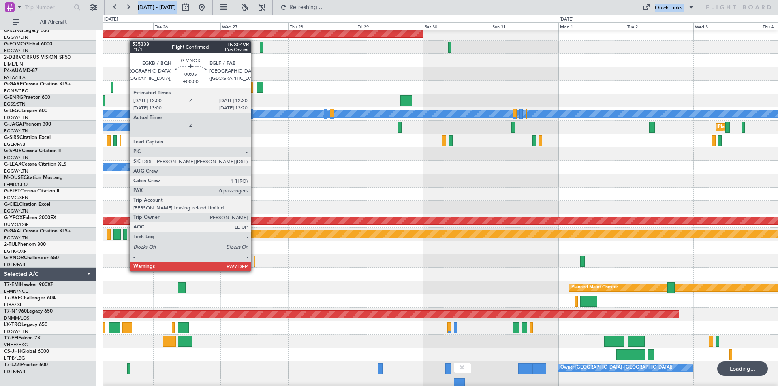
click at [255, 264] on div at bounding box center [254, 261] width 1 height 11
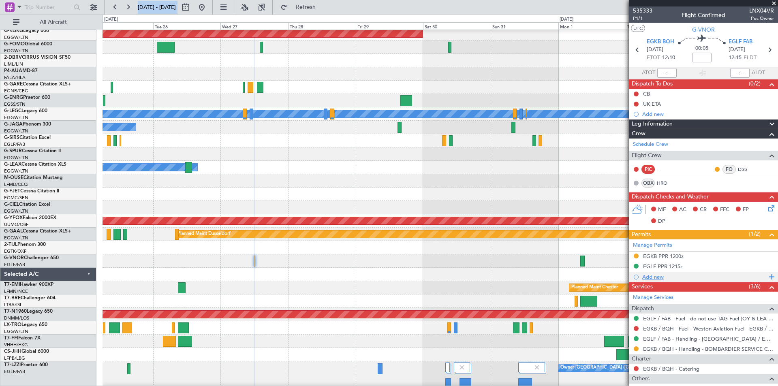
scroll to position [51, 0]
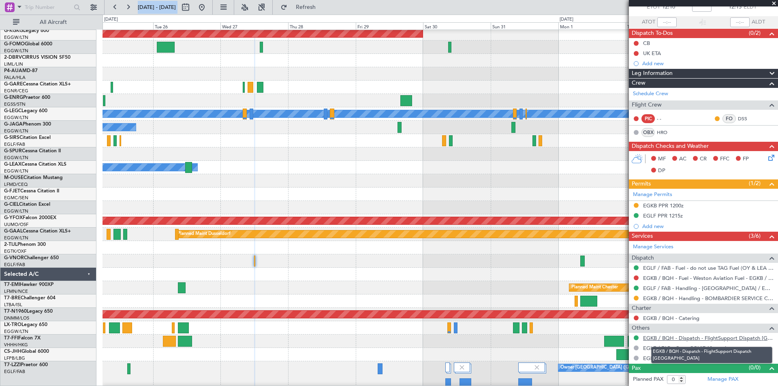
click at [722, 339] on link "EGKB / BQH - Dispatch - FlightSupport Dispatch UK" at bounding box center [708, 338] width 131 height 7
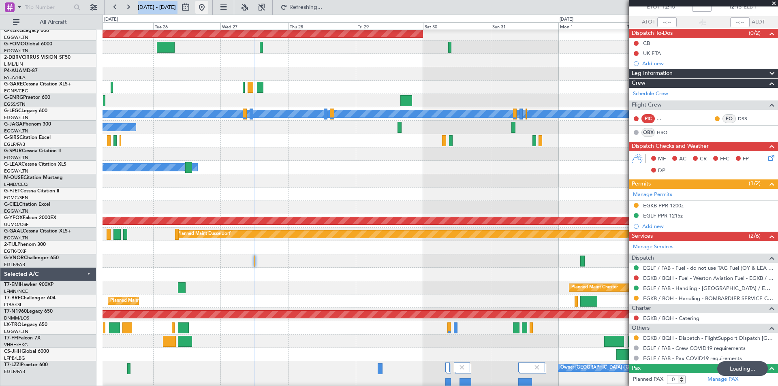
click at [208, 11] on button at bounding box center [201, 7] width 13 height 13
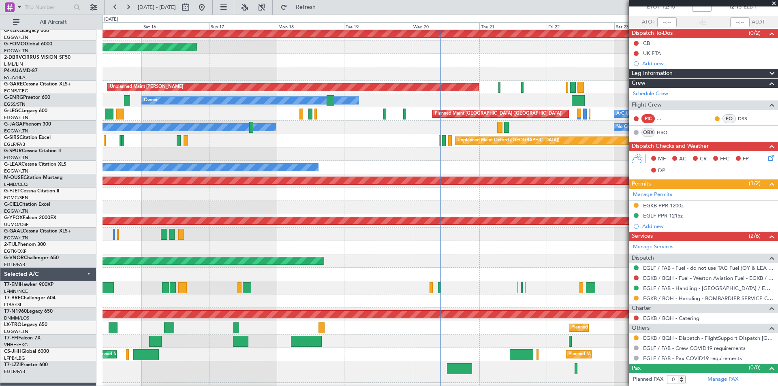
click at [775, 3] on span at bounding box center [774, 3] width 8 height 7
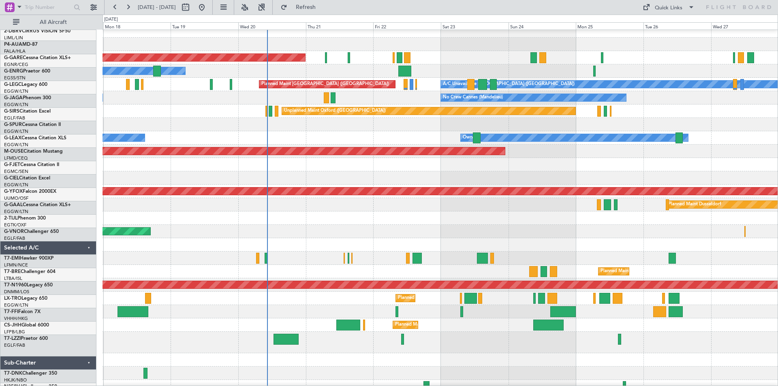
scroll to position [59, 0]
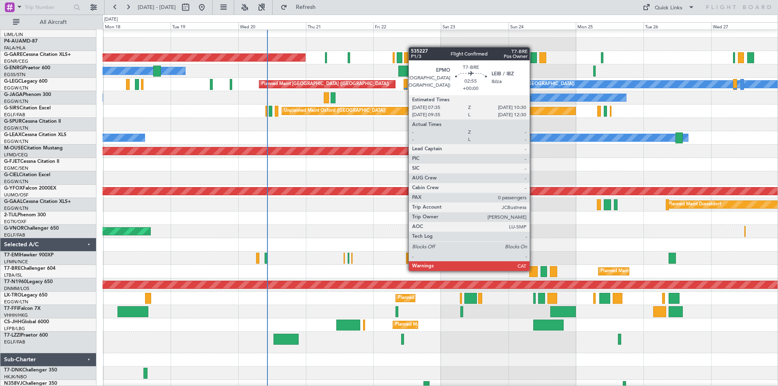
click at [534, 270] on div at bounding box center [533, 271] width 9 height 11
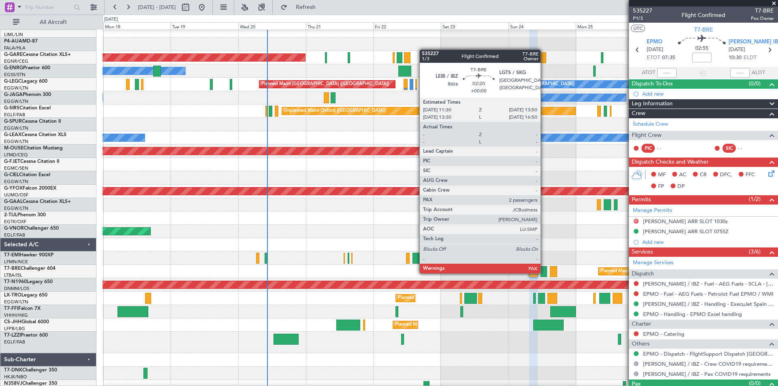
click at [544, 273] on div at bounding box center [544, 271] width 7 height 11
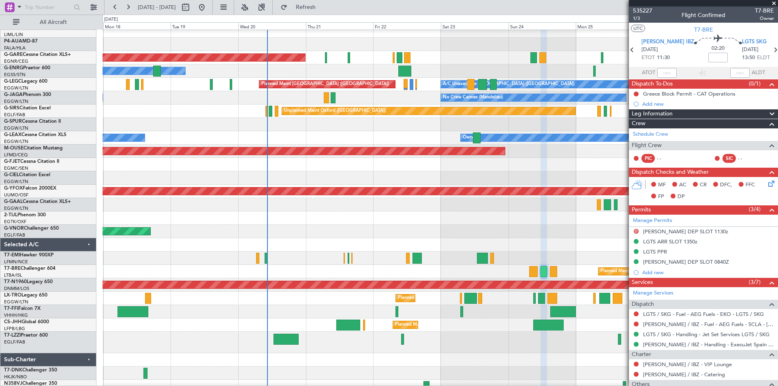
click at [776, 4] on span at bounding box center [774, 3] width 8 height 7
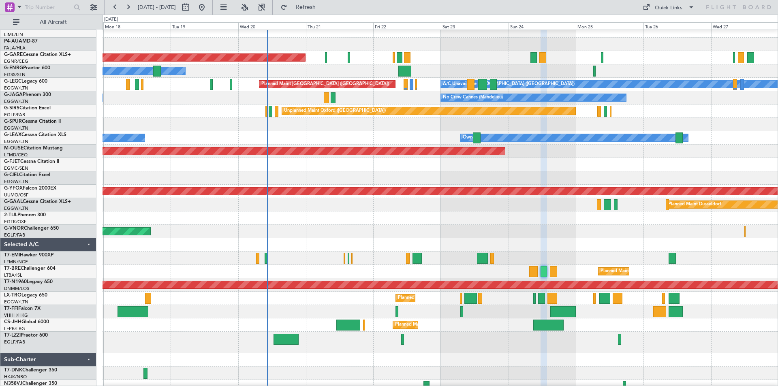
type input "0"
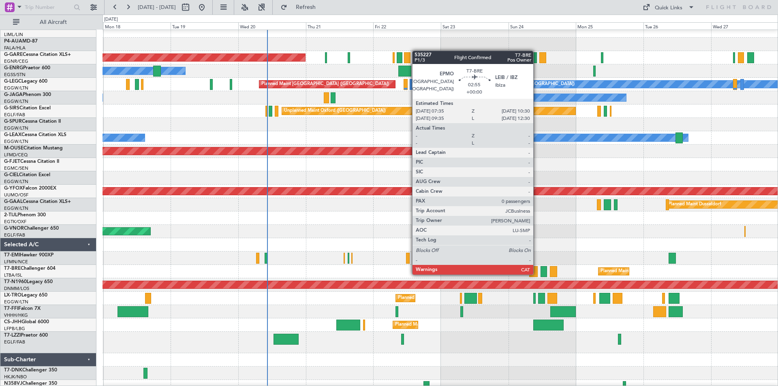
click at [537, 274] on div at bounding box center [533, 271] width 9 height 11
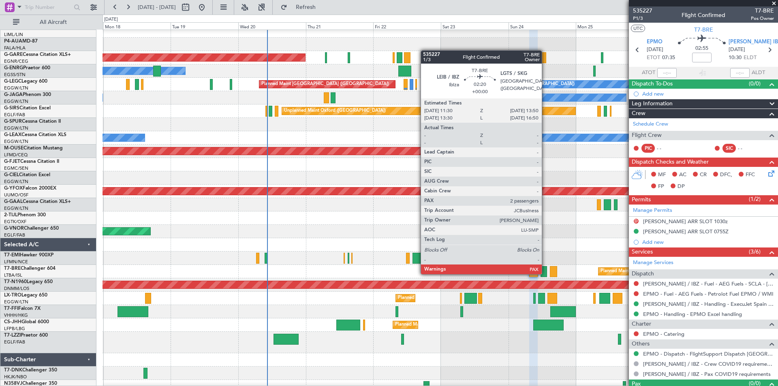
click at [546, 274] on div at bounding box center [544, 271] width 7 height 11
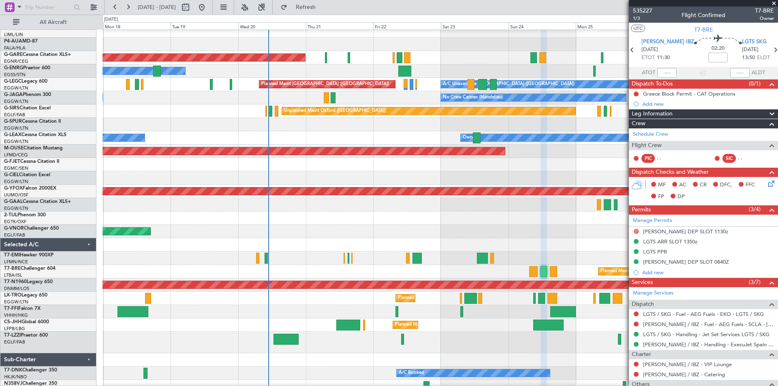
click at [775, 3] on span at bounding box center [774, 3] width 8 height 7
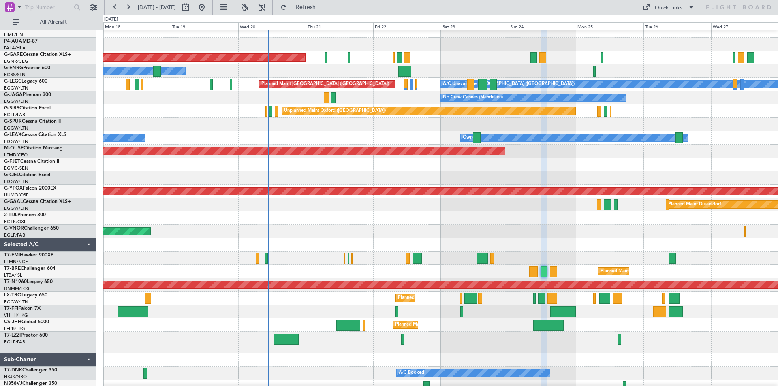
type input "0"
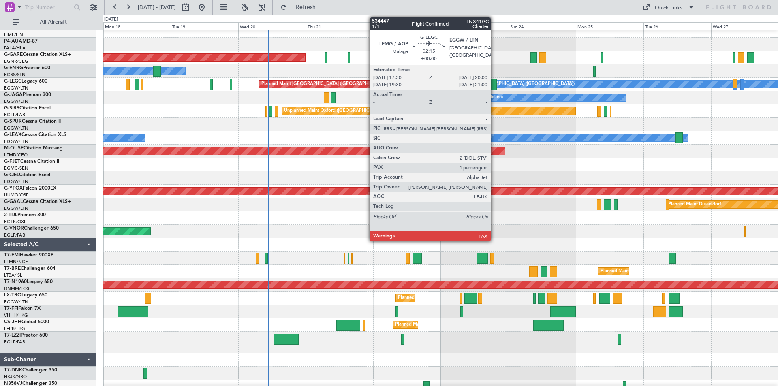
click at [495, 86] on div at bounding box center [493, 84] width 7 height 11
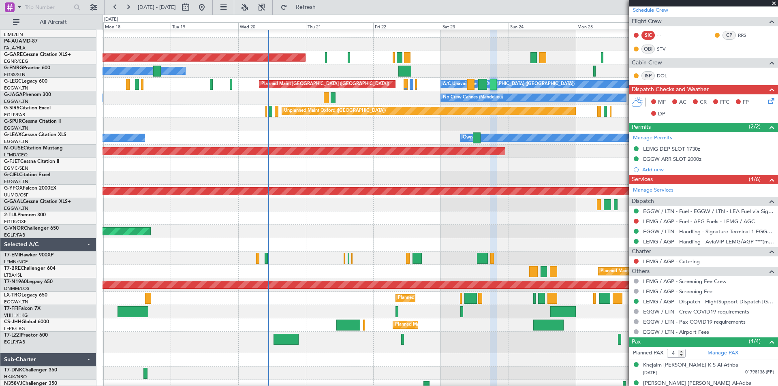
scroll to position [191, 0]
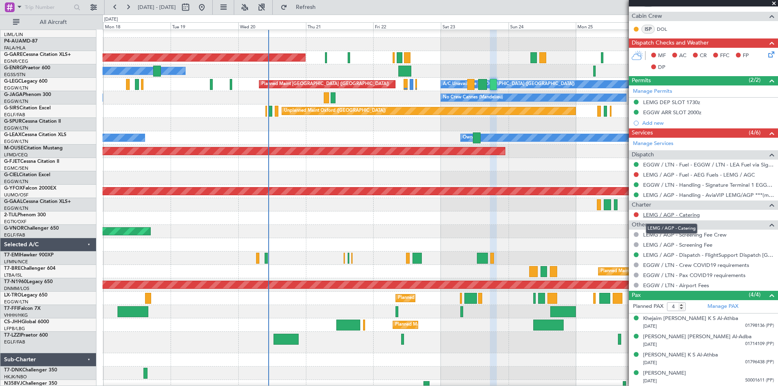
click at [679, 216] on link "LEMG / AGP - Catering" at bounding box center [671, 215] width 57 height 7
click at [635, 214] on button at bounding box center [636, 214] width 5 height 5
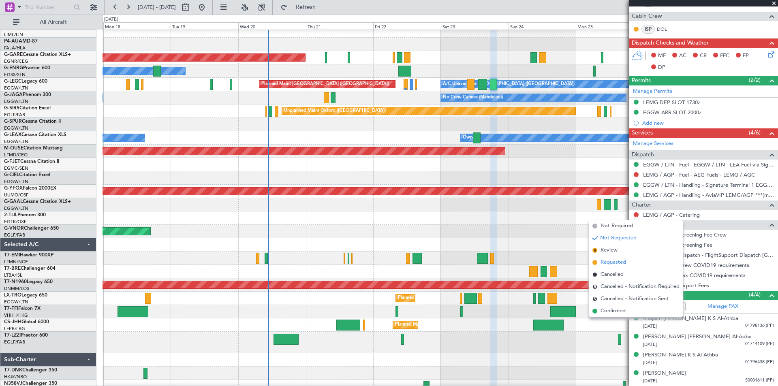
click at [606, 259] on span "Requested" at bounding box center [614, 263] width 26 height 8
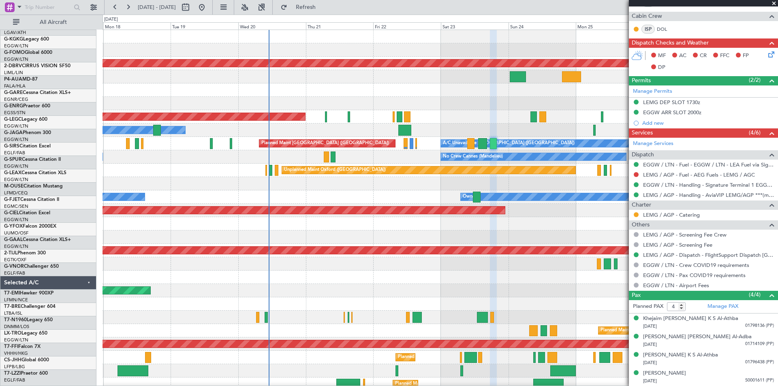
scroll to position [0, 0]
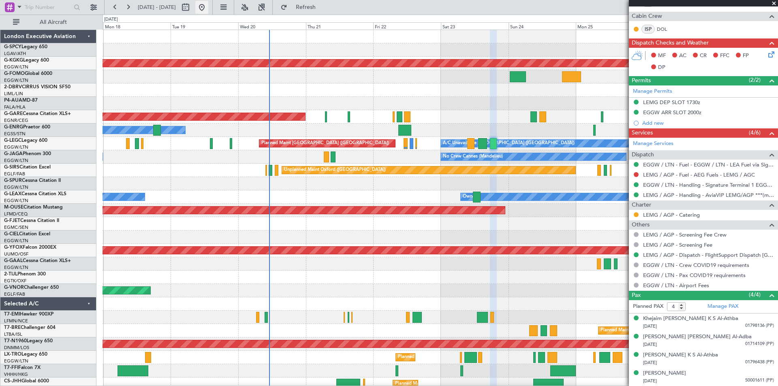
click at [208, 6] on button at bounding box center [201, 7] width 13 height 13
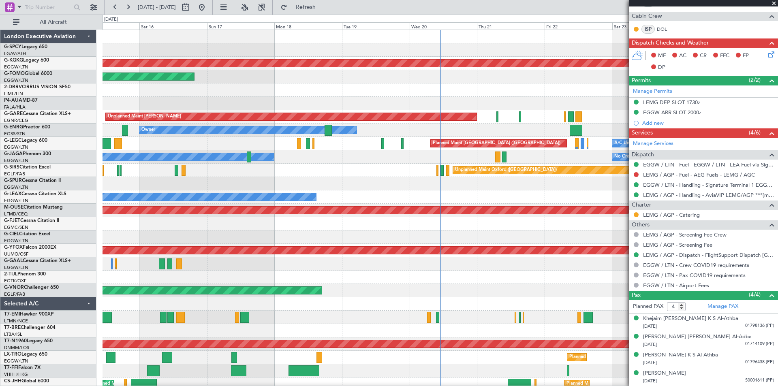
click at [776, 4] on span at bounding box center [774, 3] width 8 height 7
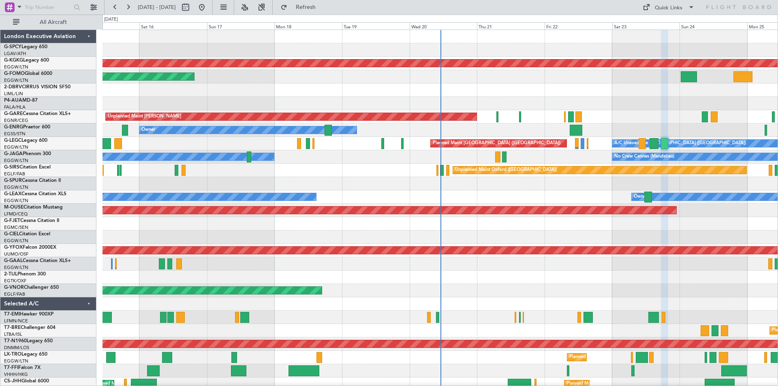
type input "0"
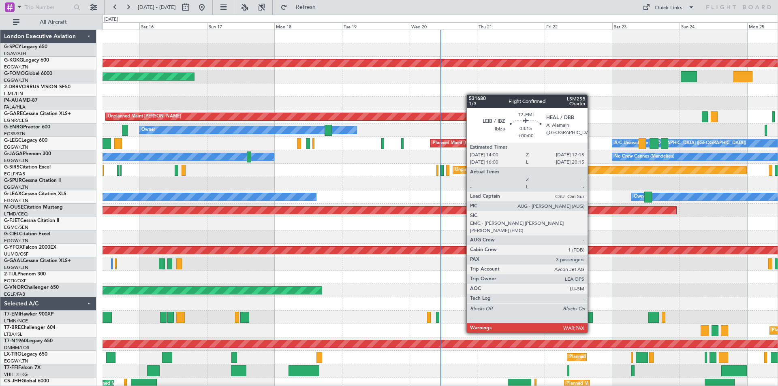
click at [591, 318] on div at bounding box center [588, 317] width 9 height 11
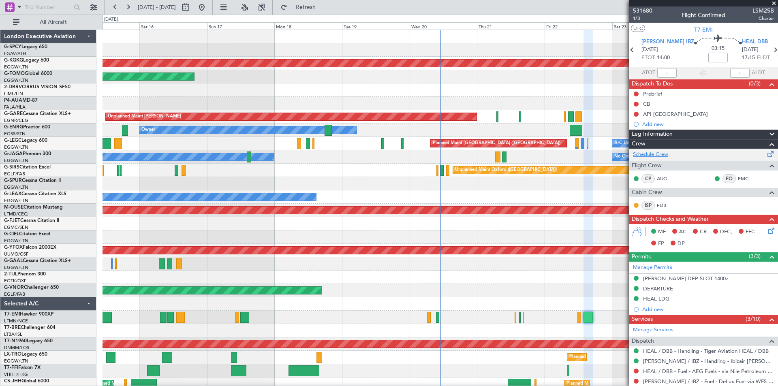
click at [663, 152] on link "Schedule Crew" at bounding box center [650, 155] width 35 height 8
click at [774, 3] on span at bounding box center [774, 3] width 8 height 7
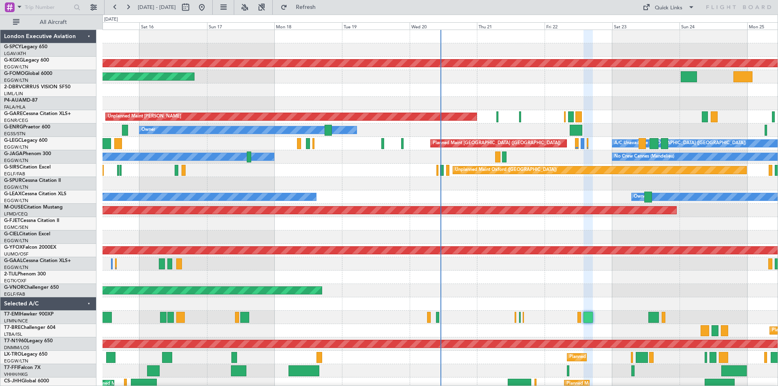
type input "0"
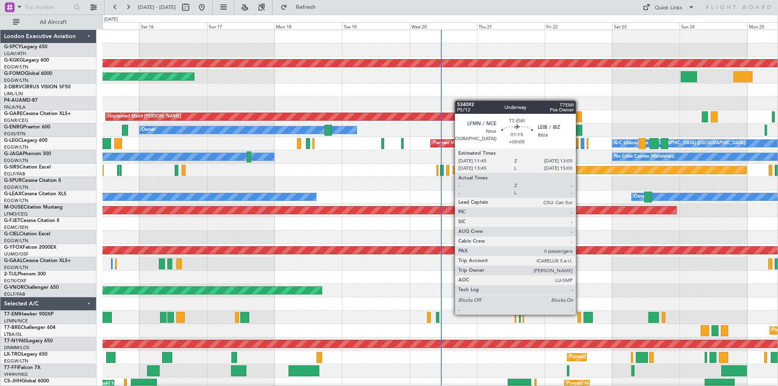
click at [580, 314] on div at bounding box center [580, 317] width 4 height 11
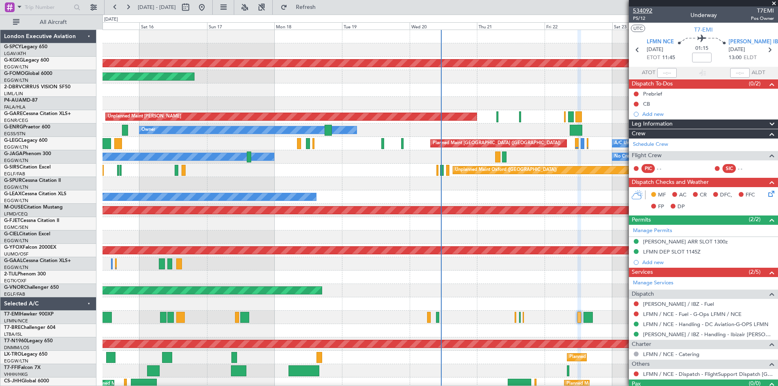
click at [644, 10] on span "534092" at bounding box center [642, 10] width 19 height 9
click at [656, 143] on link "Schedule Crew" at bounding box center [650, 145] width 35 height 8
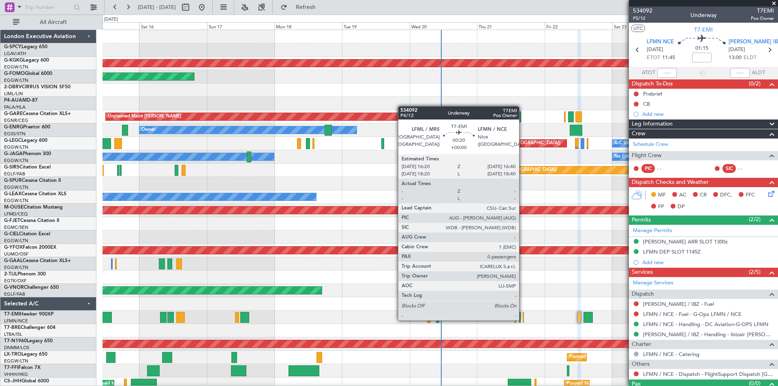
click at [523, 320] on div at bounding box center [523, 317] width 1 height 11
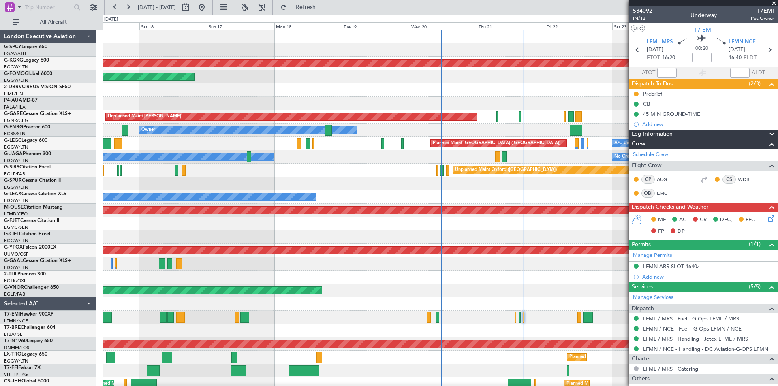
scroll to position [30, 0]
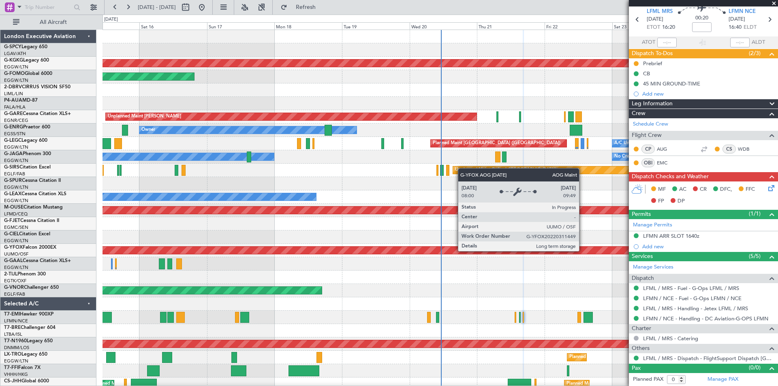
click at [583, 251] on div "AOG Maint Ostafyevo" at bounding box center [441, 250] width 2026 height 7
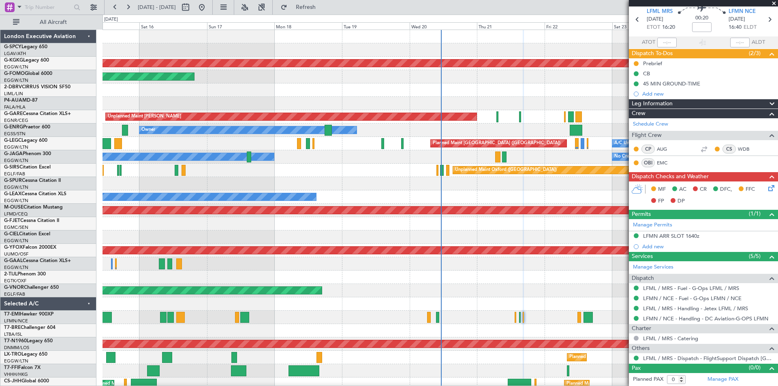
click at [774, 4] on span at bounding box center [774, 3] width 8 height 7
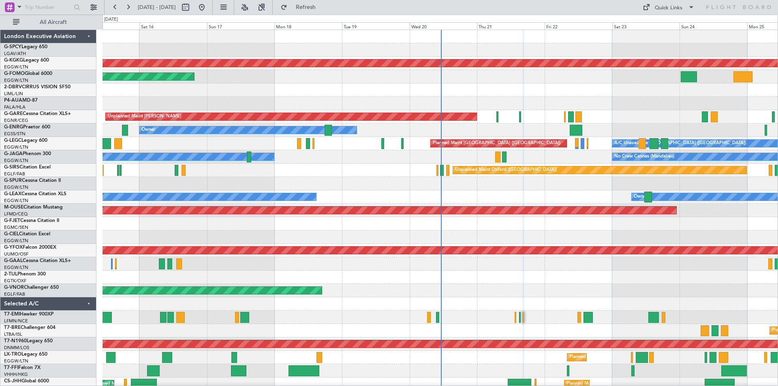
scroll to position [0, 0]
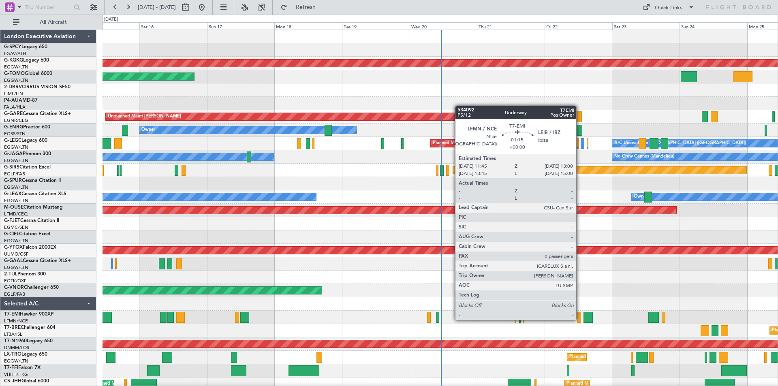
click at [580, 319] on div at bounding box center [580, 317] width 4 height 11
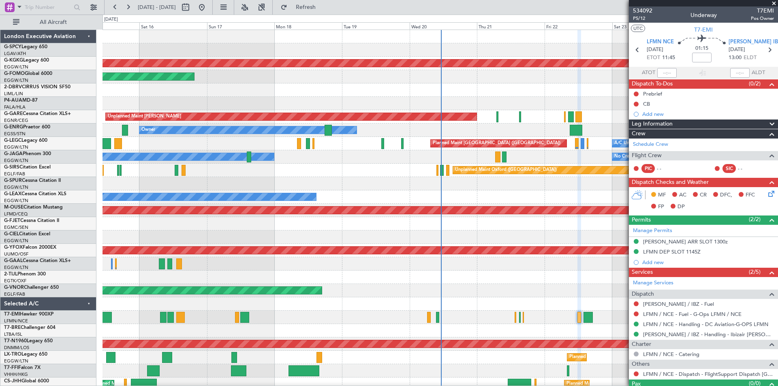
scroll to position [16, 0]
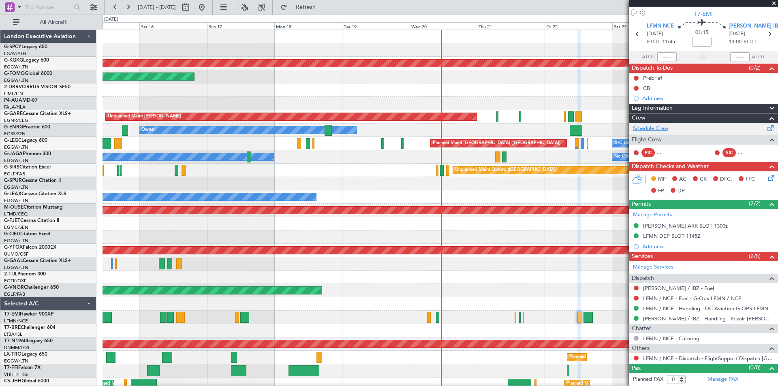
click at [668, 128] on link "Schedule Crew" at bounding box center [650, 129] width 35 height 8
click at [776, 4] on span at bounding box center [774, 3] width 8 height 7
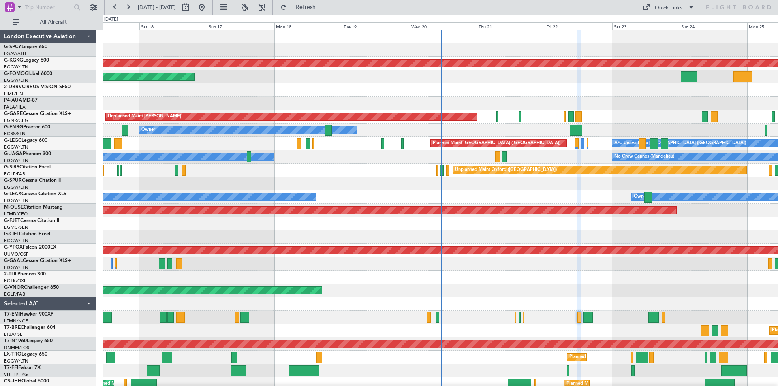
scroll to position [0, 0]
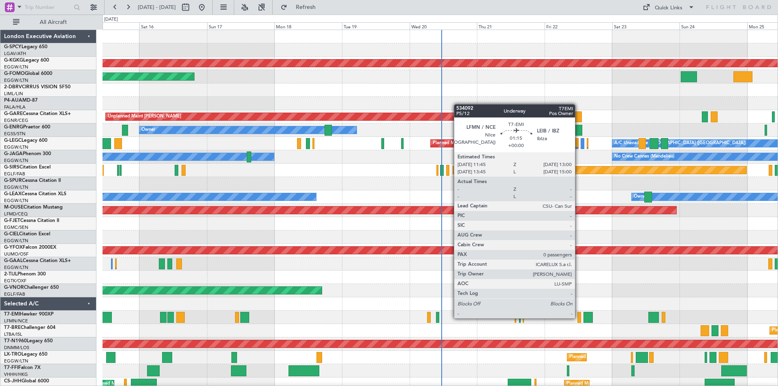
click at [579, 318] on div at bounding box center [580, 317] width 4 height 11
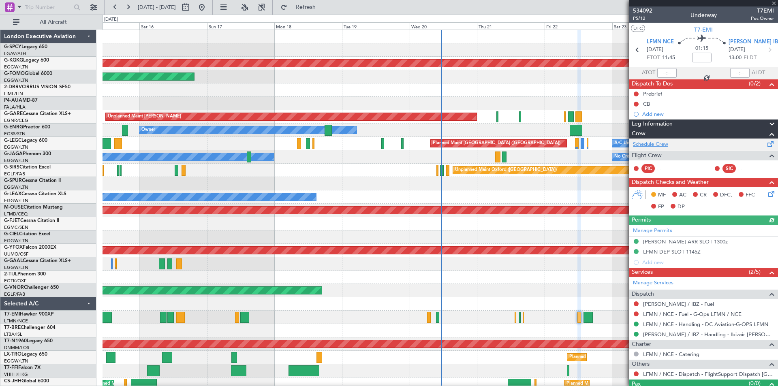
click at [665, 142] on link "Schedule Crew" at bounding box center [650, 145] width 35 height 8
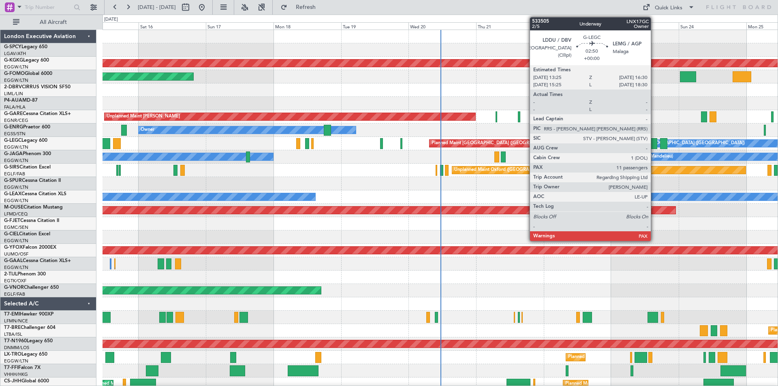
click at [655, 146] on div at bounding box center [653, 143] width 9 height 11
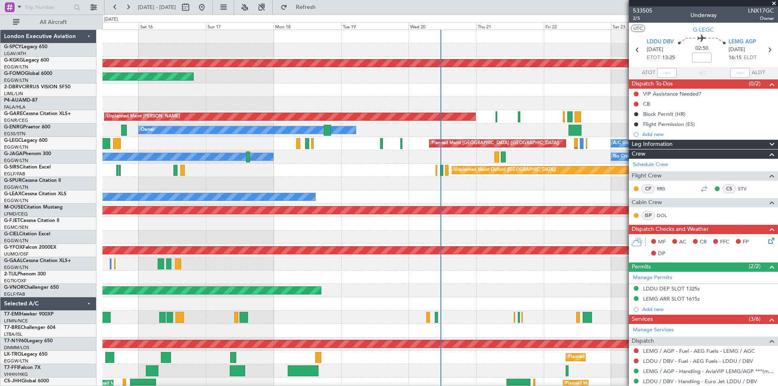
click at [596, 193] on div "Owner Owner" at bounding box center [440, 197] width 675 height 13
click at [772, 2] on span at bounding box center [774, 3] width 8 height 7
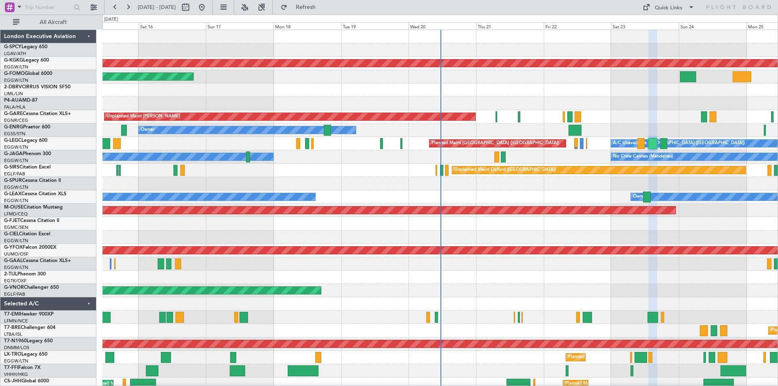
type input "0"
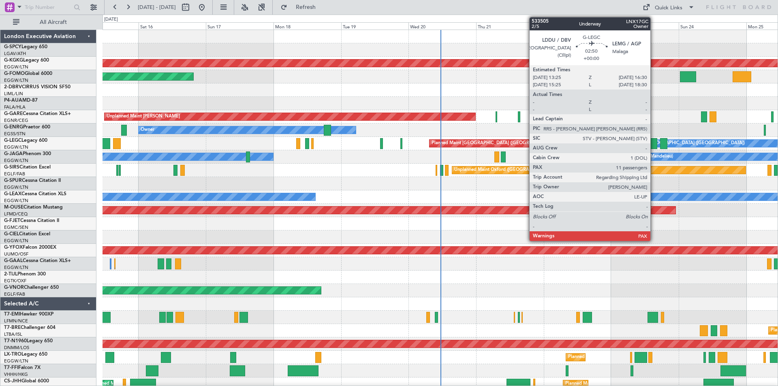
click at [654, 144] on div at bounding box center [653, 143] width 9 height 11
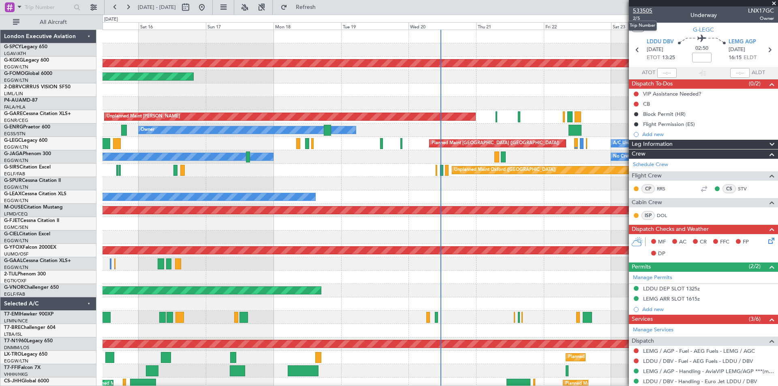
click at [647, 9] on span "533505" at bounding box center [642, 10] width 19 height 9
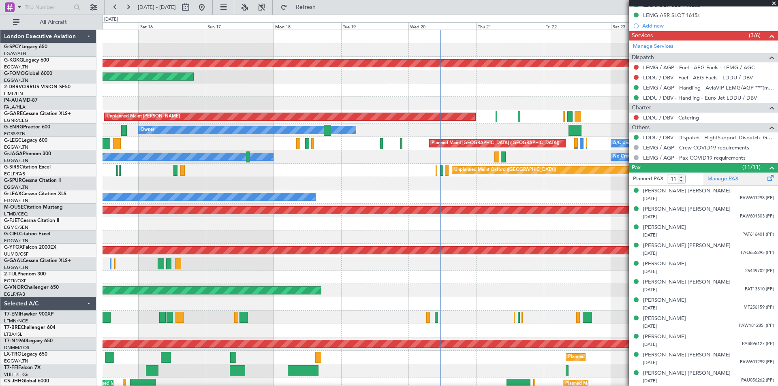
click at [715, 180] on link "Manage PAX" at bounding box center [723, 179] width 31 height 8
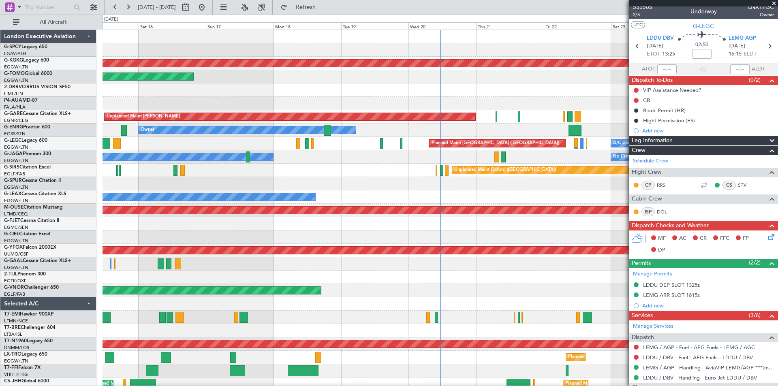
scroll to position [0, 0]
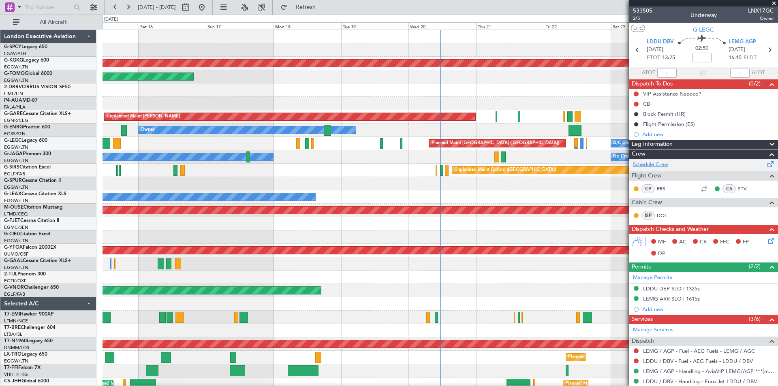
click at [657, 164] on link "Schedule Crew" at bounding box center [650, 165] width 35 height 8
click at [776, 3] on span at bounding box center [774, 3] width 8 height 7
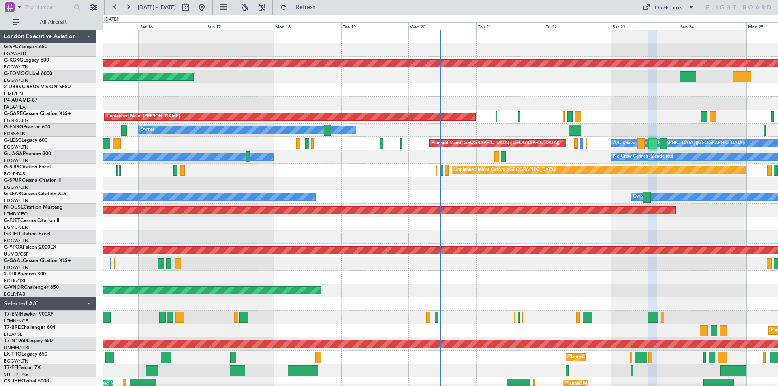
type input "0"
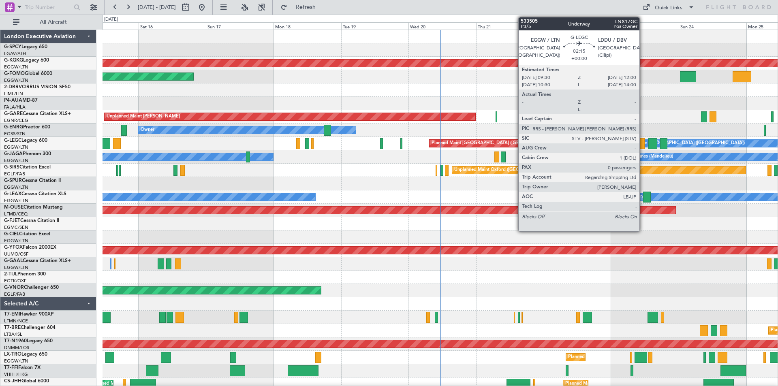
click at [643, 143] on div at bounding box center [641, 143] width 7 height 11
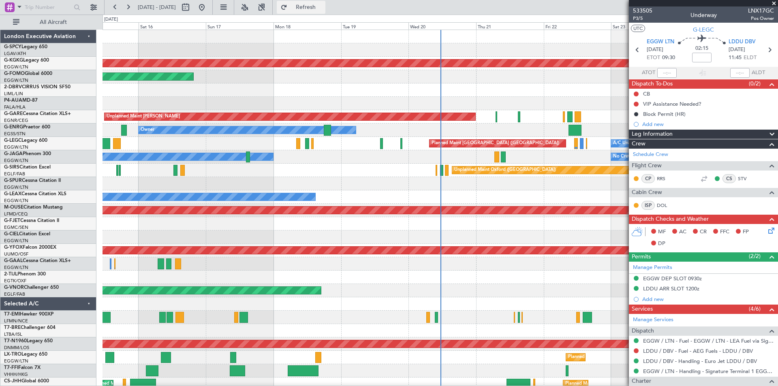
click at [315, 6] on button "Refresh" at bounding box center [301, 7] width 49 height 13
click at [323, 5] on span "Refresh" at bounding box center [306, 7] width 34 height 6
click at [323, 4] on span "Refresh" at bounding box center [306, 7] width 34 height 6
click at [323, 6] on span "Refresh" at bounding box center [306, 7] width 34 height 6
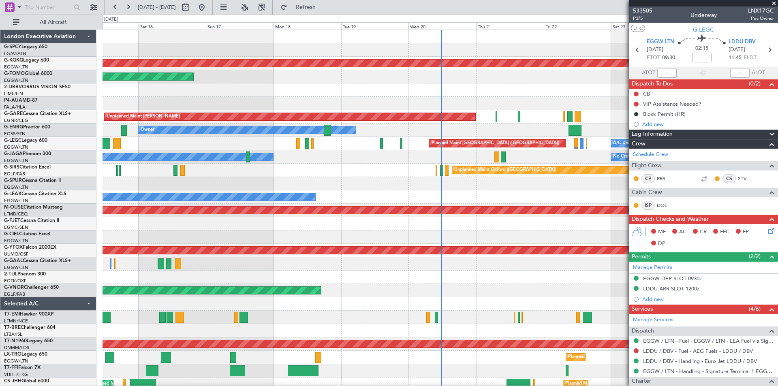
click at [775, 3] on span at bounding box center [774, 3] width 8 height 7
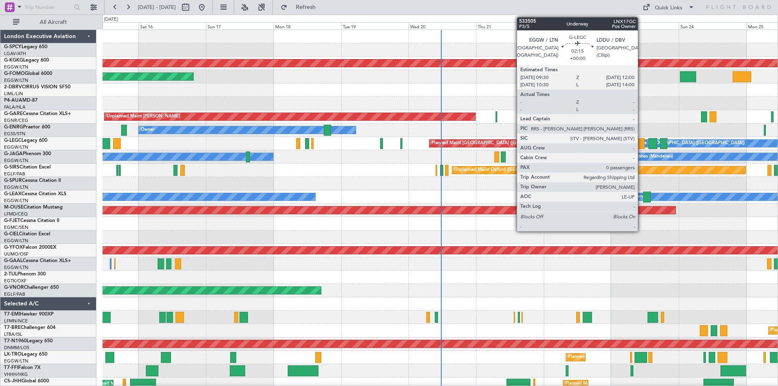
click at [642, 144] on div at bounding box center [641, 143] width 7 height 11
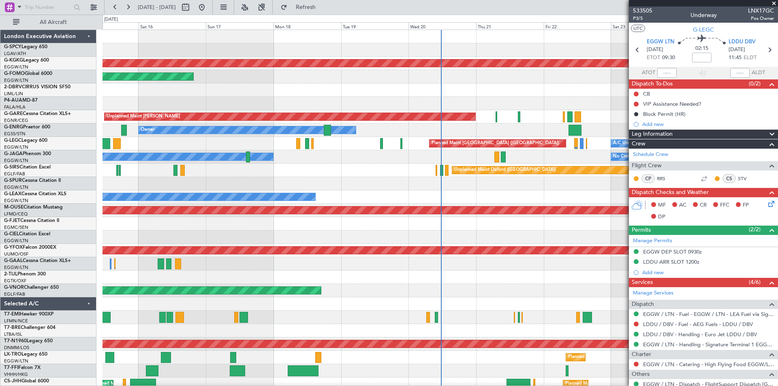
click at [774, 3] on span at bounding box center [774, 3] width 8 height 7
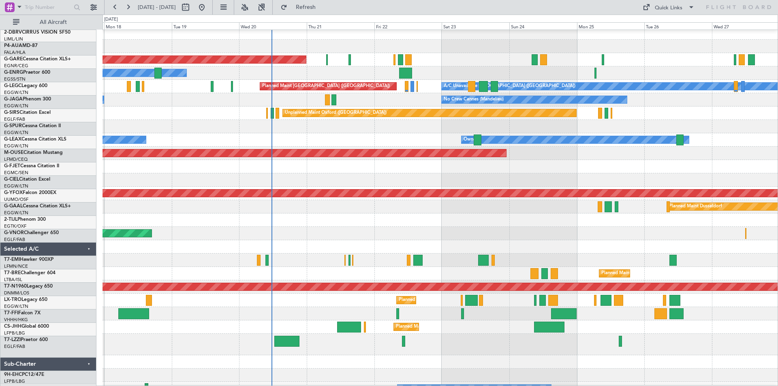
scroll to position [57, 0]
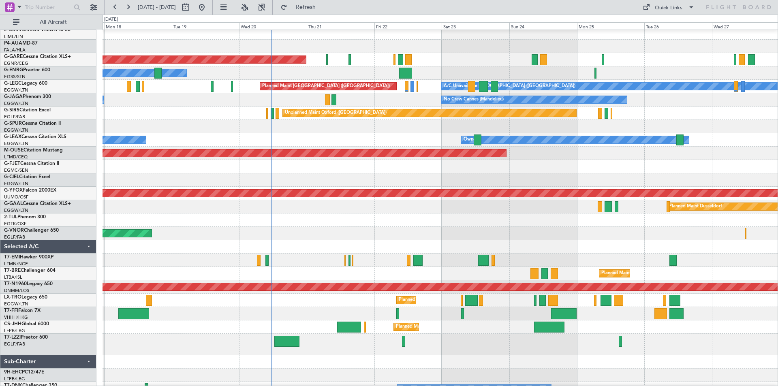
click at [442, 349] on div at bounding box center [440, 344] width 675 height 21
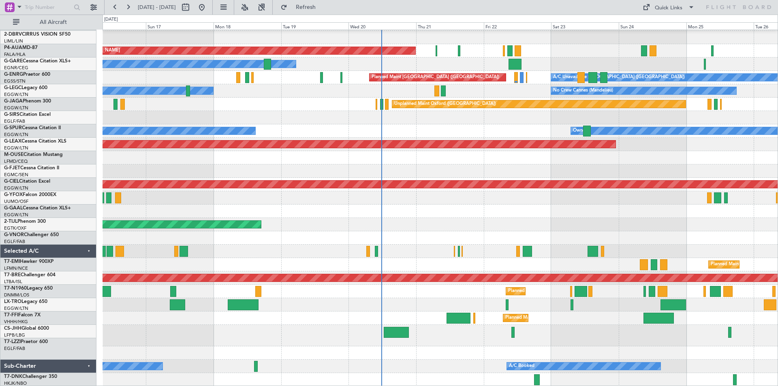
scroll to position [66, 0]
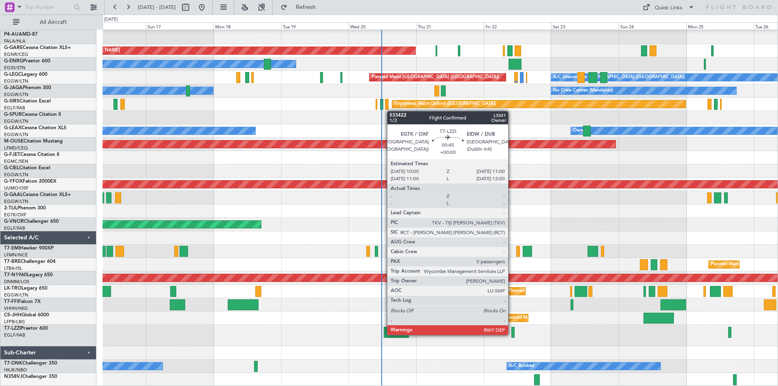
click at [512, 334] on div at bounding box center [513, 332] width 3 height 11
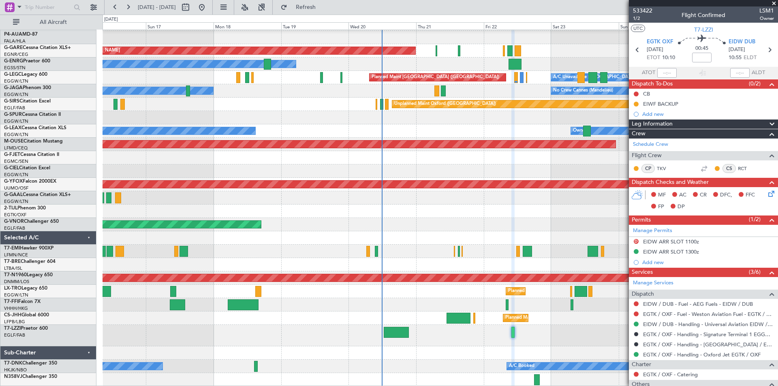
click at [777, 3] on span at bounding box center [774, 3] width 8 height 7
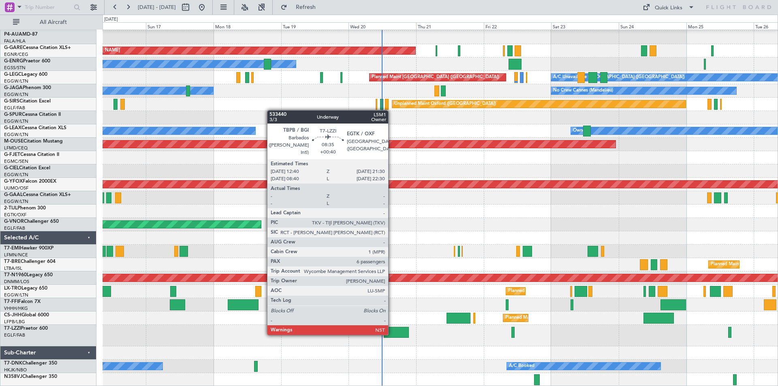
click at [392, 334] on div at bounding box center [396, 332] width 25 height 11
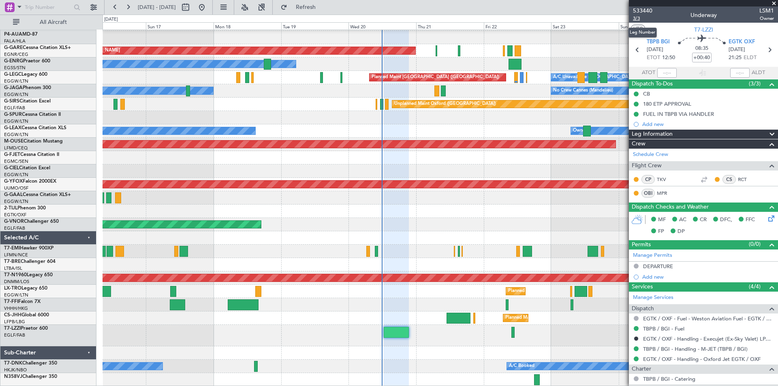
click at [640, 19] on span "3/3" at bounding box center [642, 18] width 19 height 7
click at [773, 2] on span at bounding box center [774, 3] width 8 height 7
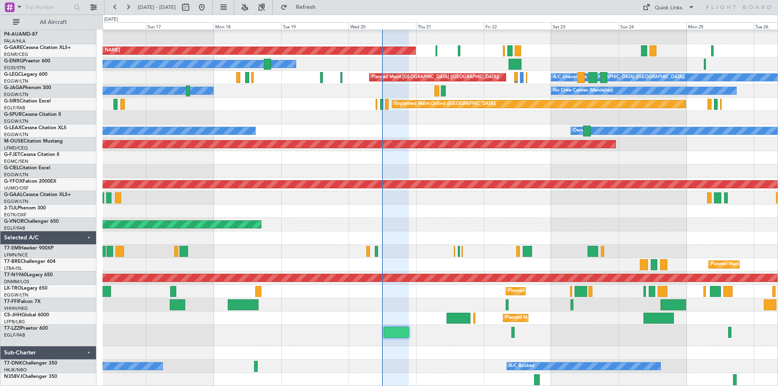
type input "0"
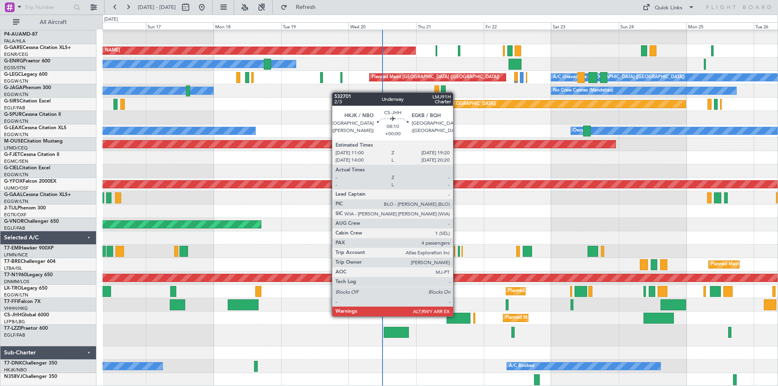
click at [457, 316] on div at bounding box center [459, 318] width 24 height 11
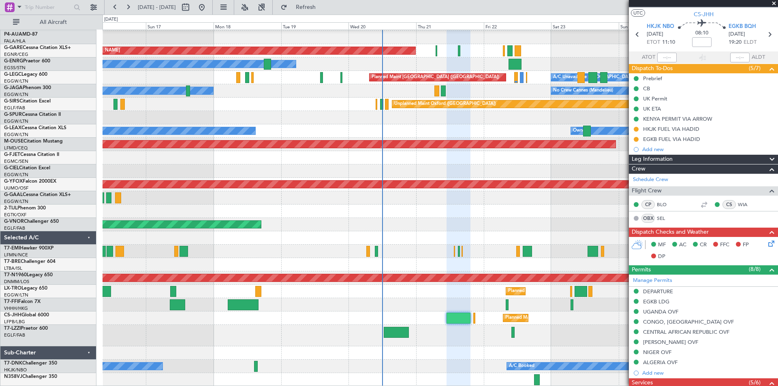
scroll to position [0, 0]
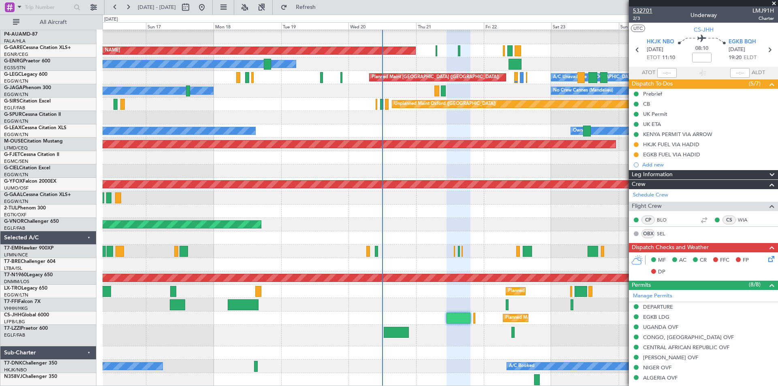
click at [649, 9] on span "532701" at bounding box center [642, 10] width 19 height 9
click at [776, 3] on span at bounding box center [774, 3] width 8 height 7
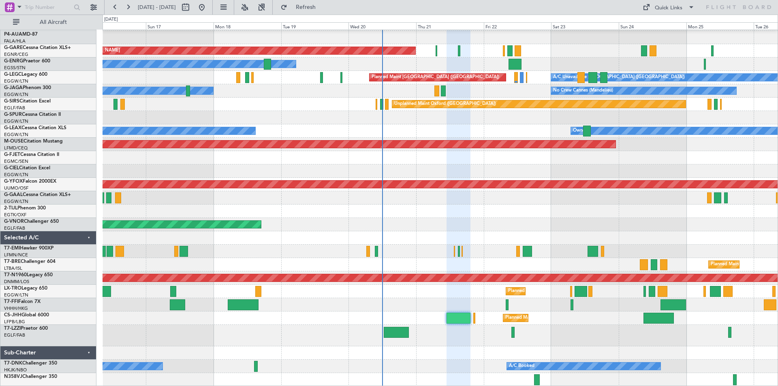
type input "0"
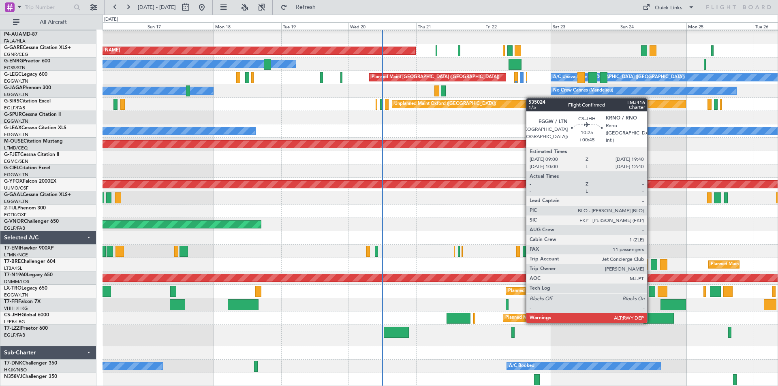
click at [651, 322] on div at bounding box center [659, 318] width 30 height 11
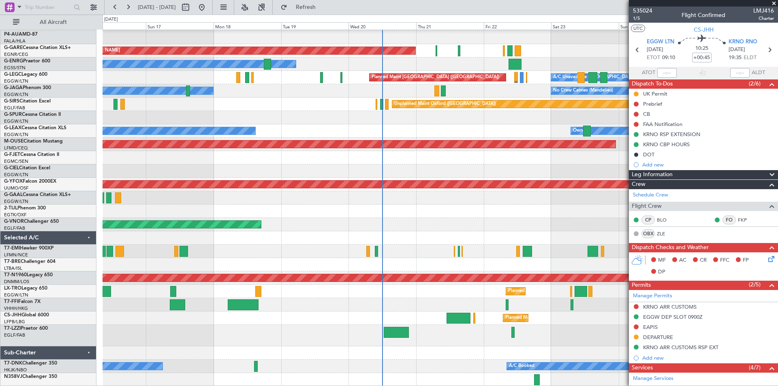
click at [775, 1] on span at bounding box center [774, 3] width 8 height 7
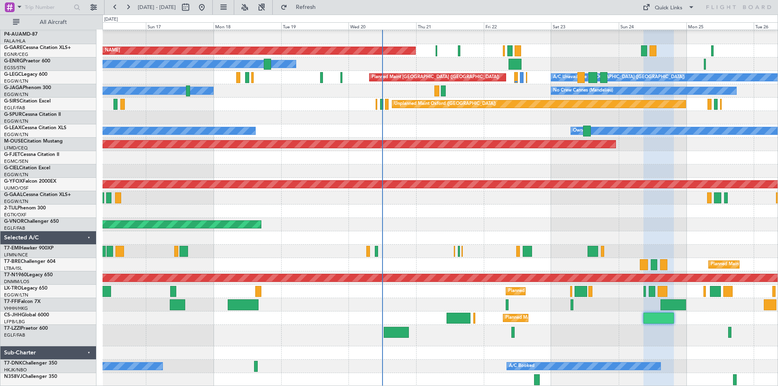
type input "0"
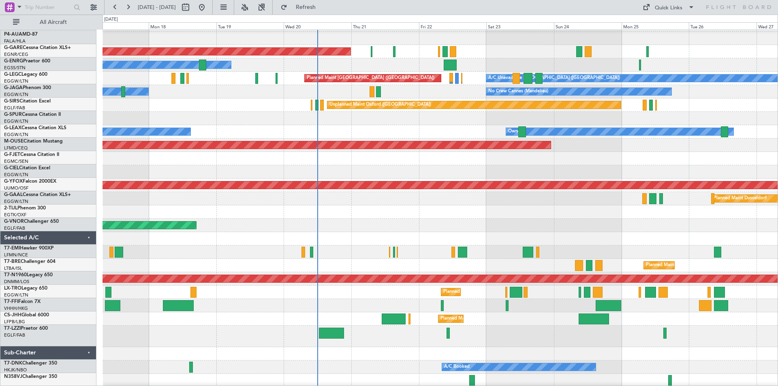
scroll to position [66, 0]
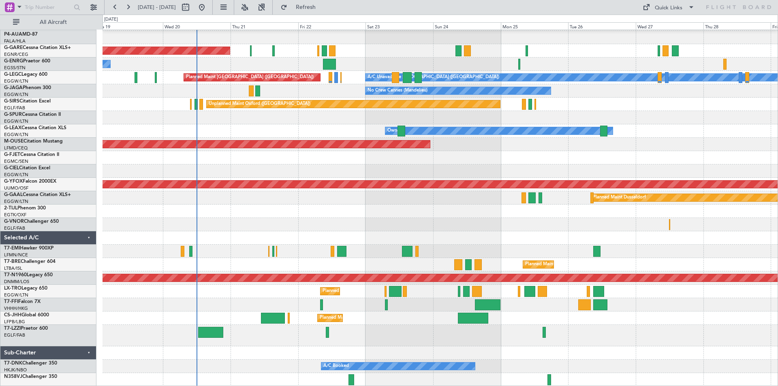
click at [461, 328] on div at bounding box center [440, 335] width 675 height 21
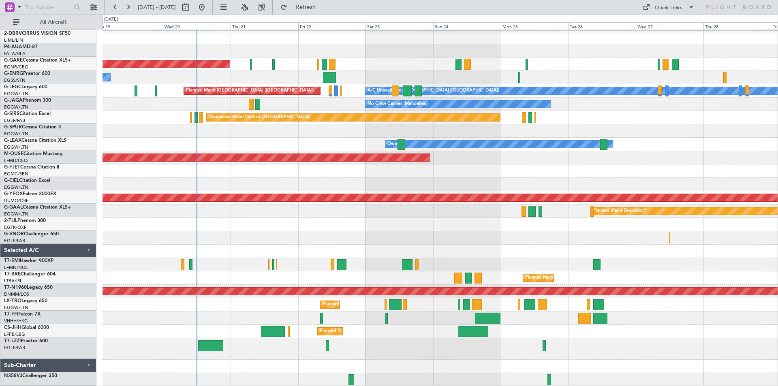
scroll to position [53, 0]
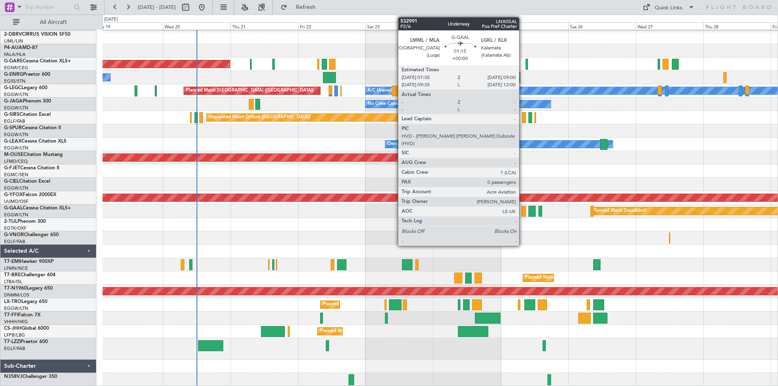
click at [523, 213] on div at bounding box center [524, 211] width 4 height 11
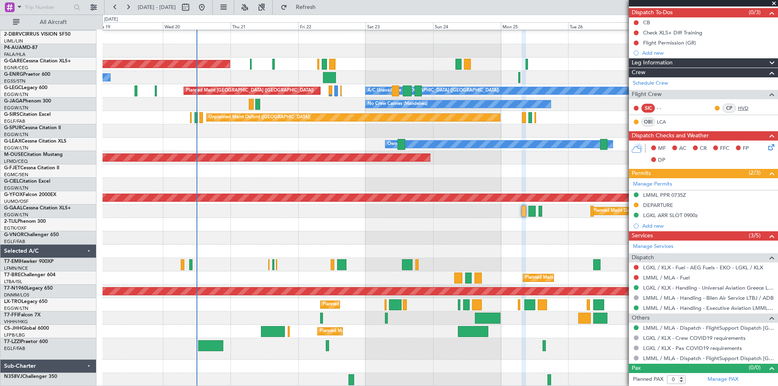
scroll to position [0, 0]
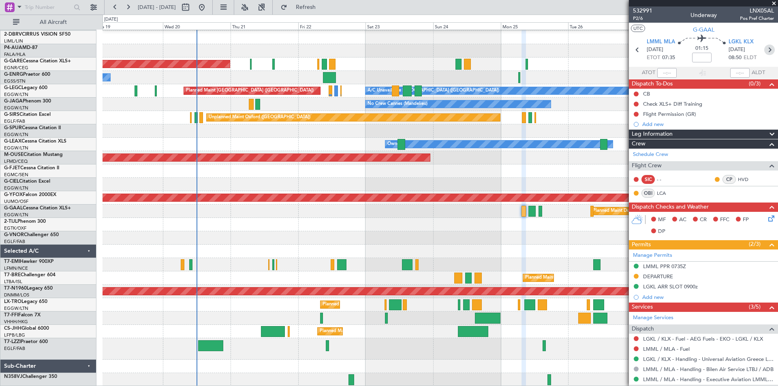
click at [766, 50] on icon at bounding box center [770, 50] width 11 height 11
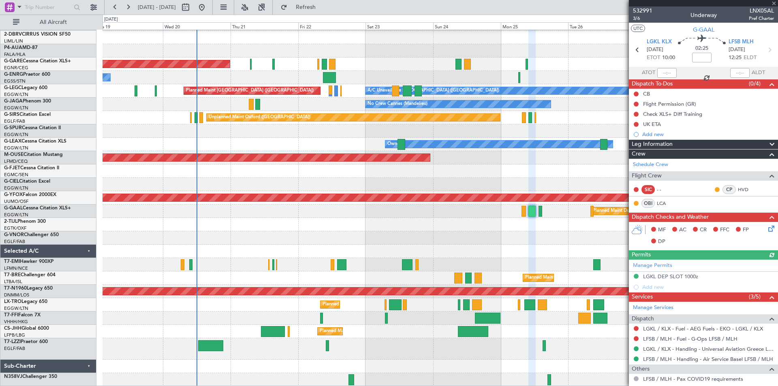
click at [765, 53] on icon at bounding box center [770, 50] width 11 height 11
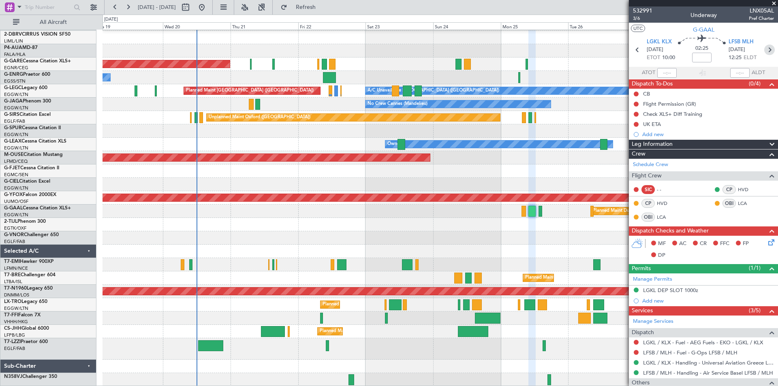
click at [767, 53] on icon at bounding box center [770, 50] width 11 height 11
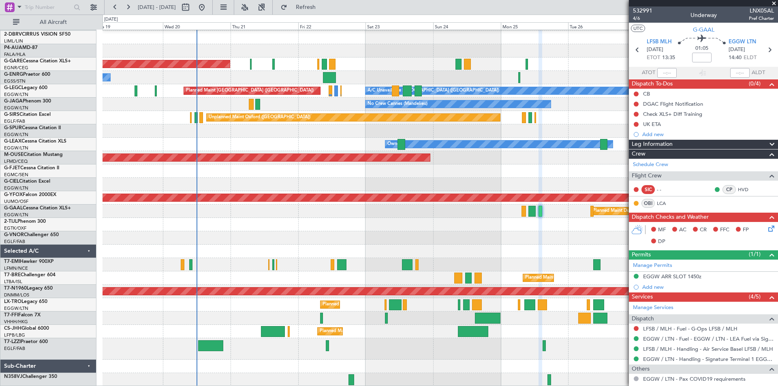
click at [774, 3] on span at bounding box center [774, 3] width 8 height 7
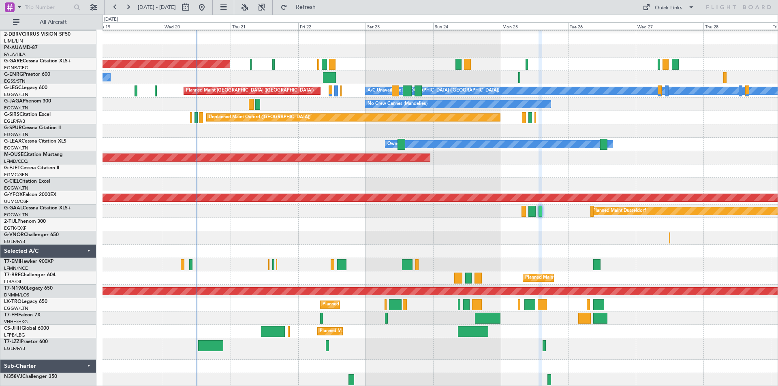
type input "0"
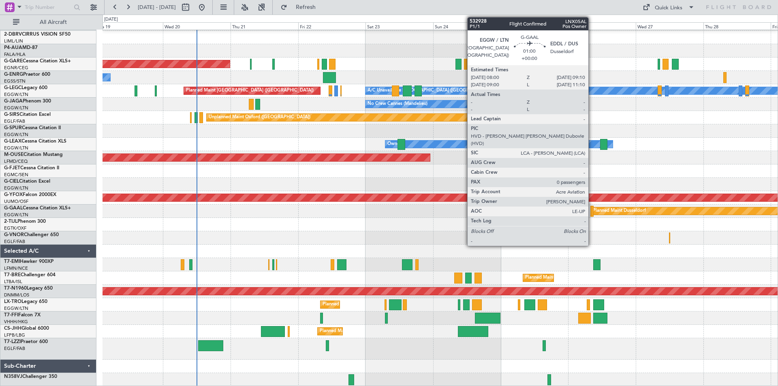
click at [592, 212] on div at bounding box center [593, 211] width 4 height 11
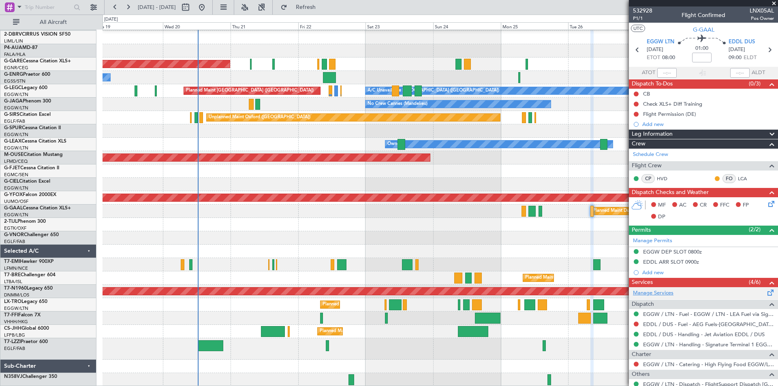
click at [660, 291] on link "Manage Services" at bounding box center [653, 293] width 41 height 8
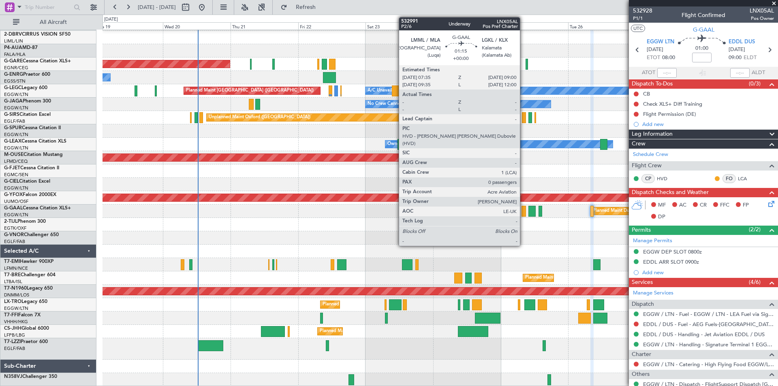
click at [524, 214] on div at bounding box center [524, 211] width 4 height 11
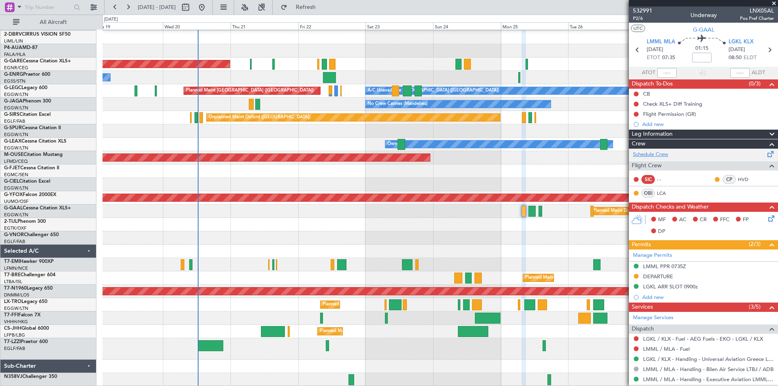
click at [665, 152] on link "Schedule Crew" at bounding box center [650, 155] width 35 height 8
